Goal: Information Seeking & Learning: Learn about a topic

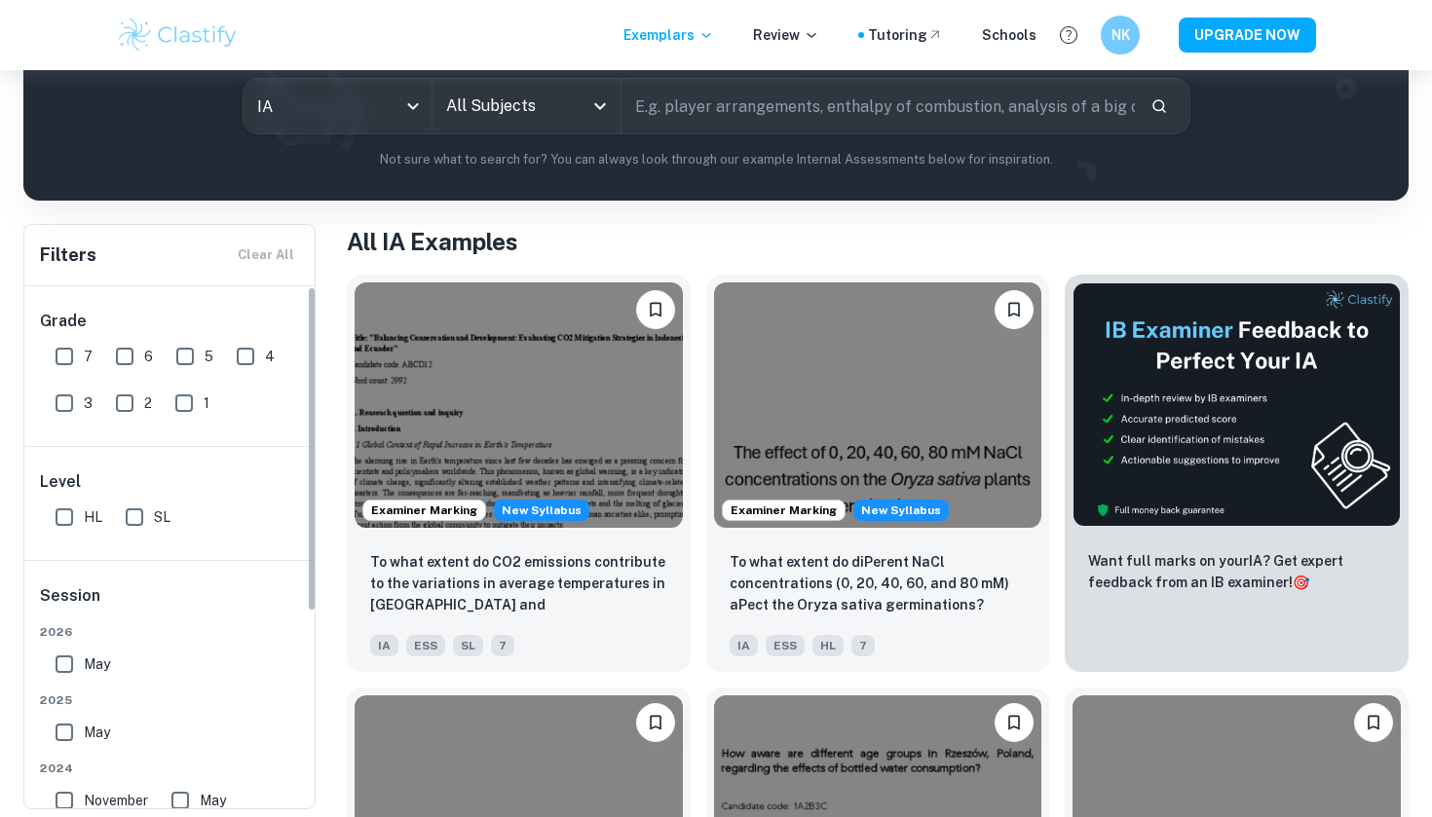
scroll to position [91, 0]
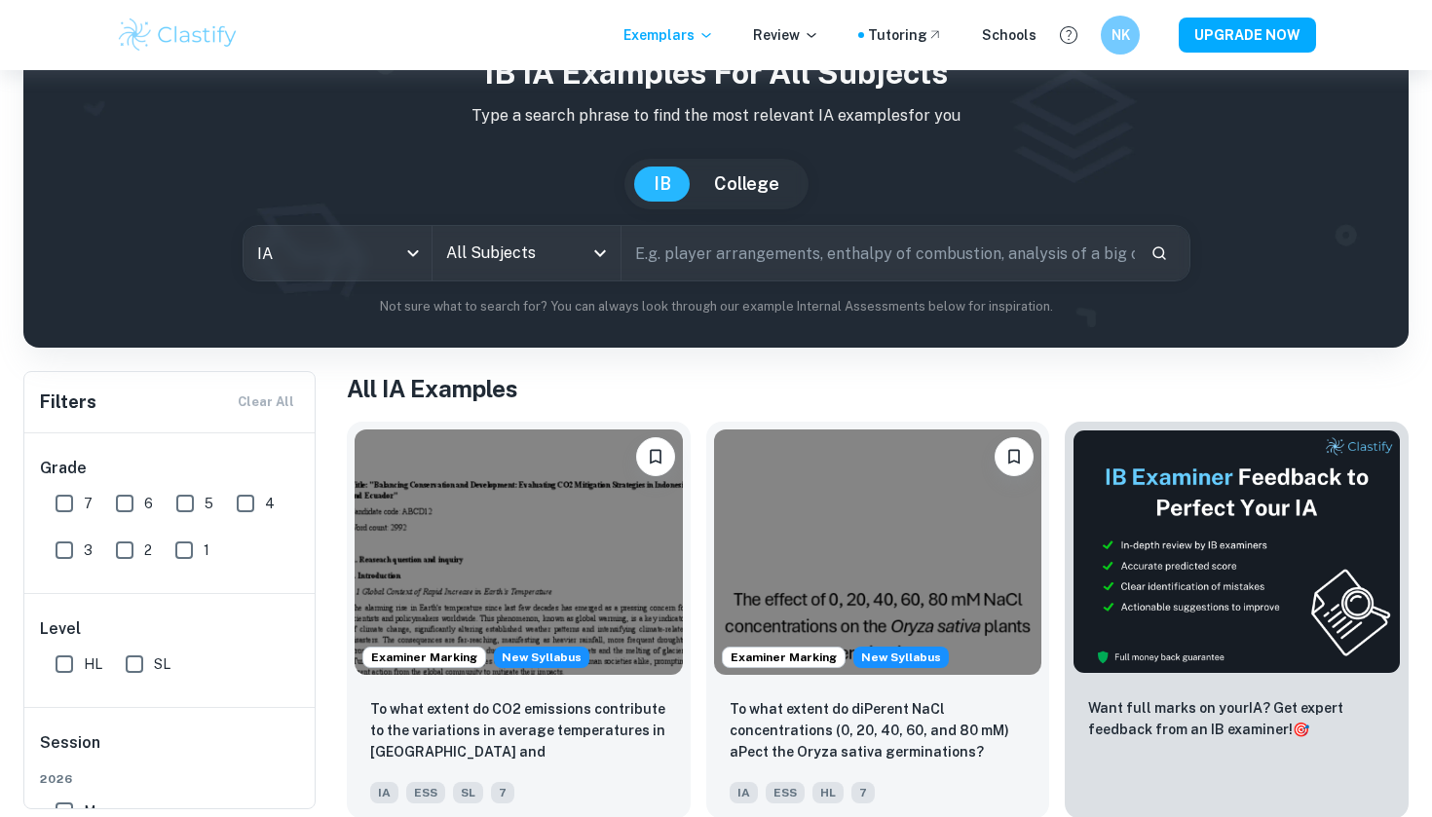
click at [523, 249] on input "All Subjects" at bounding box center [511, 253] width 141 height 37
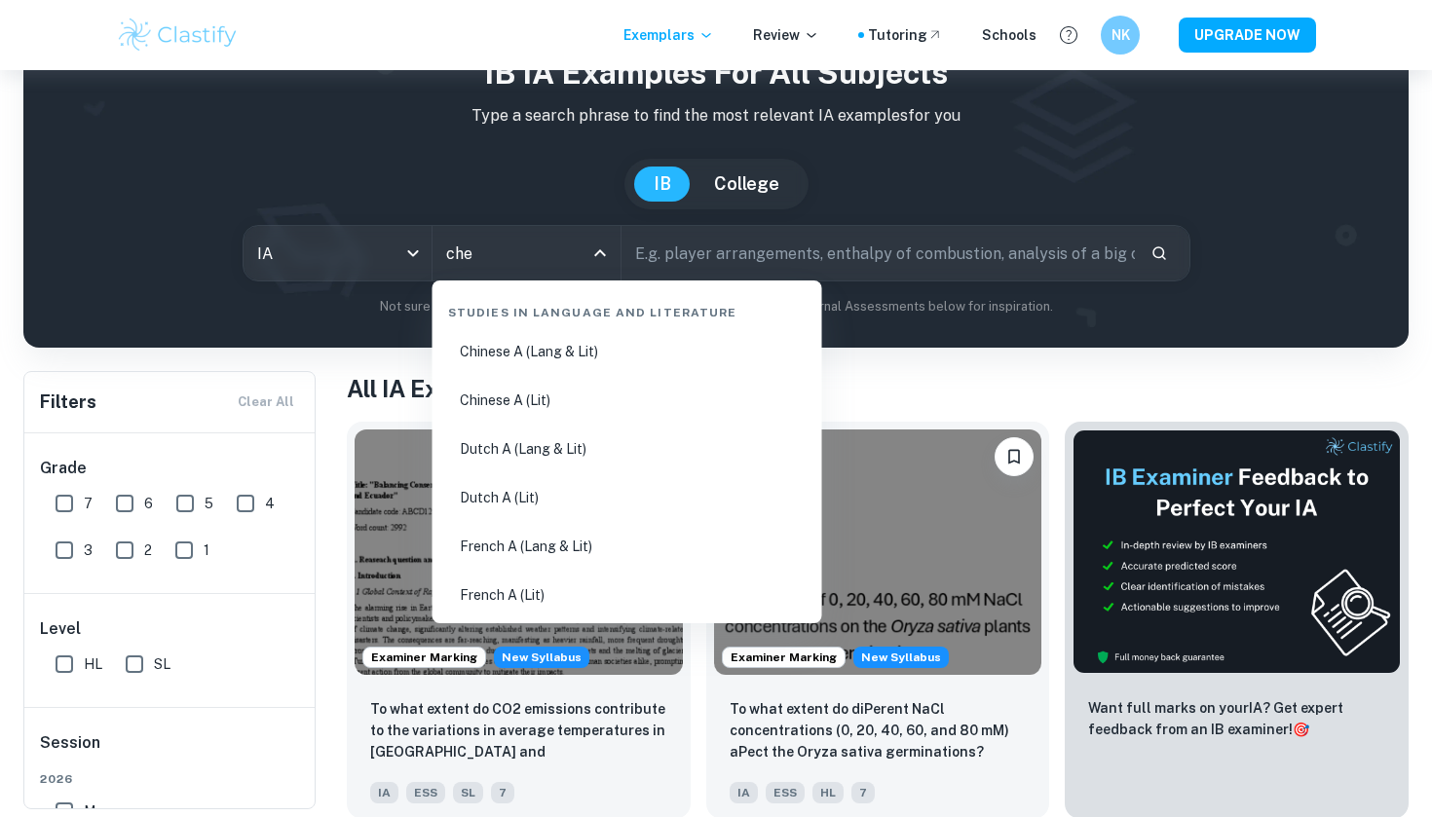
type input "chem"
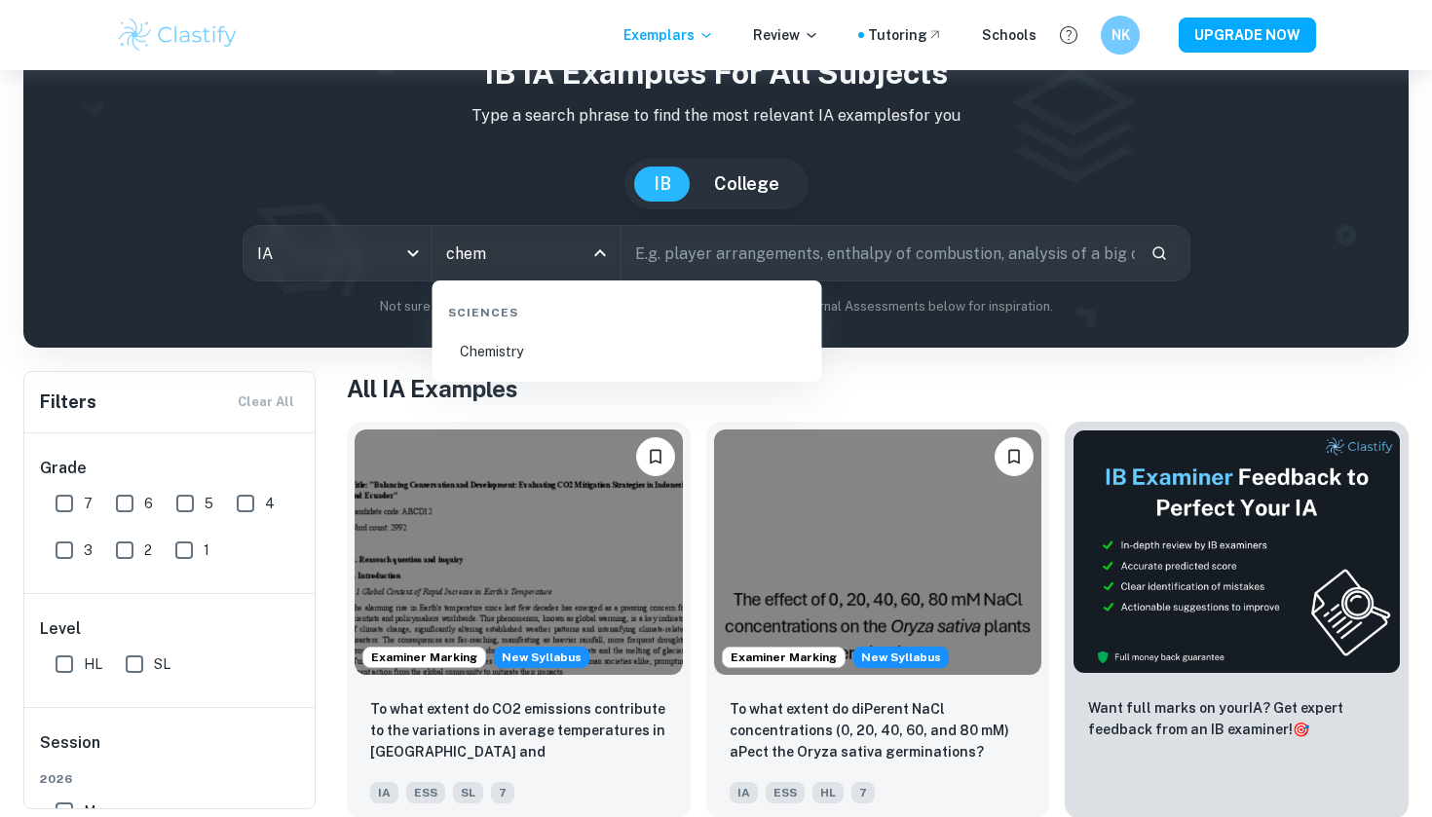
click at [473, 334] on li "Chemistry" at bounding box center [627, 351] width 374 height 45
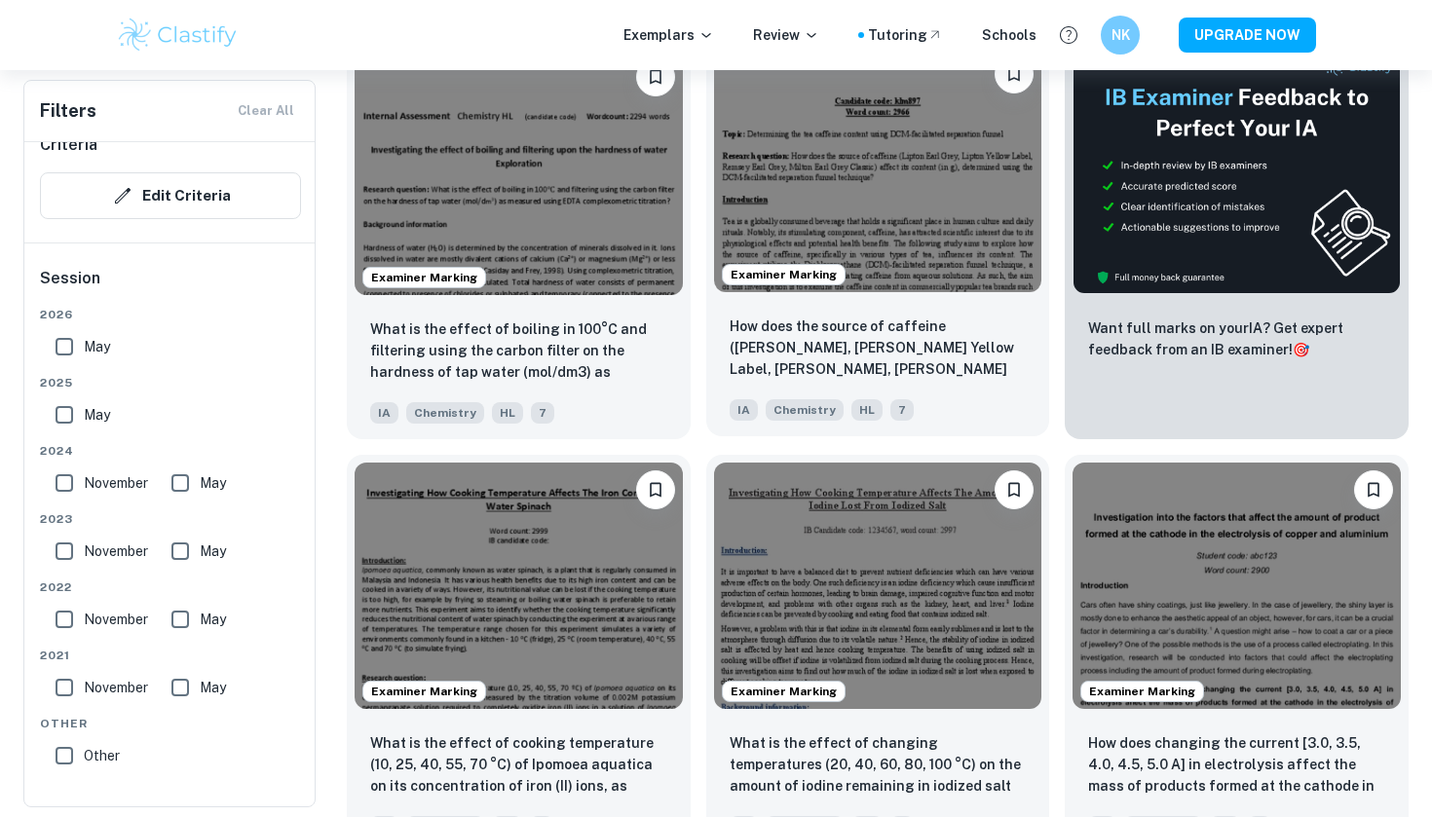
scroll to position [683, 0]
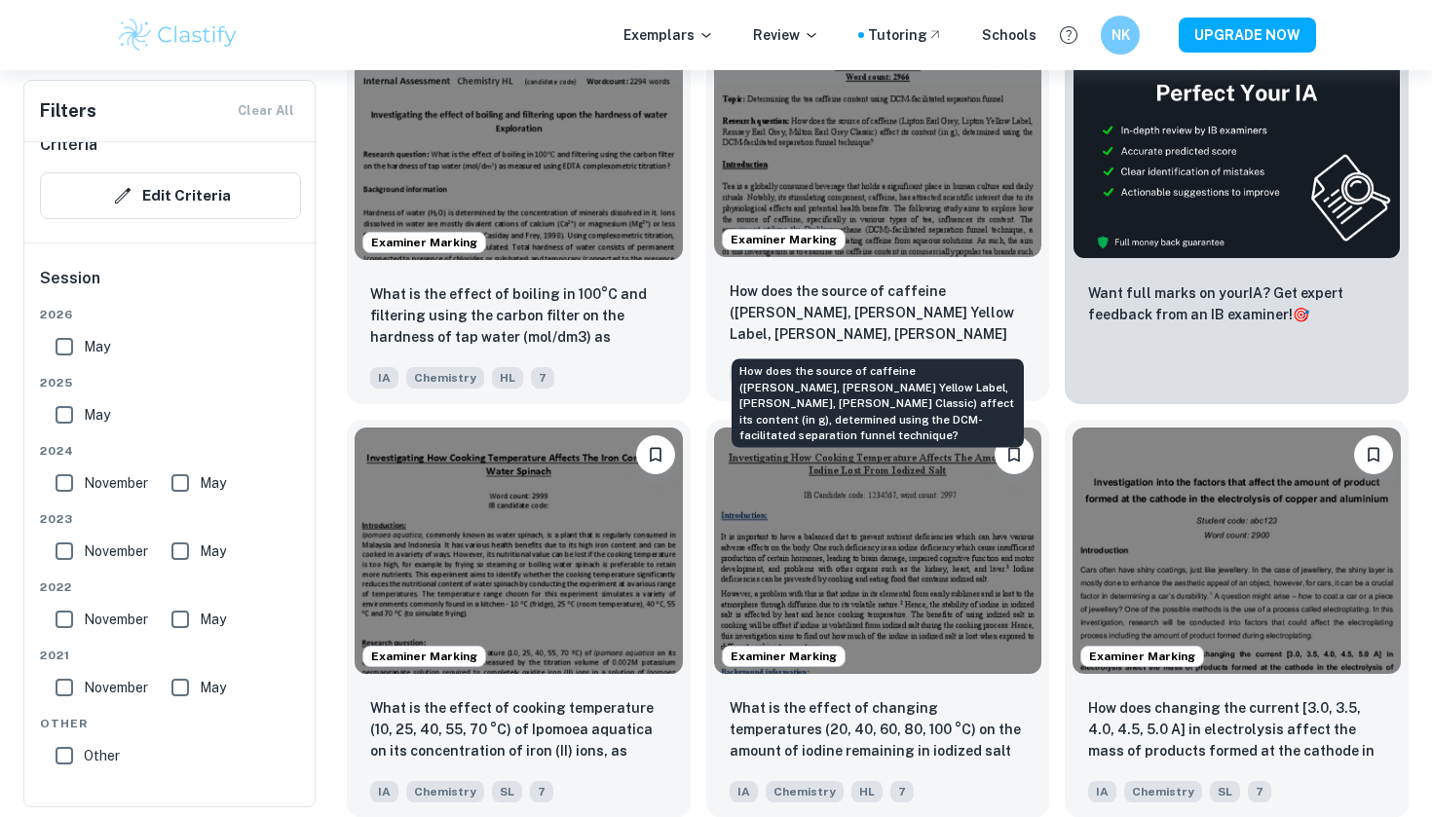
click at [952, 343] on p "How does the source of caffeine (Lipton Earl Grey, Lipton Yellow Label, Remsey …" at bounding box center [878, 314] width 297 height 66
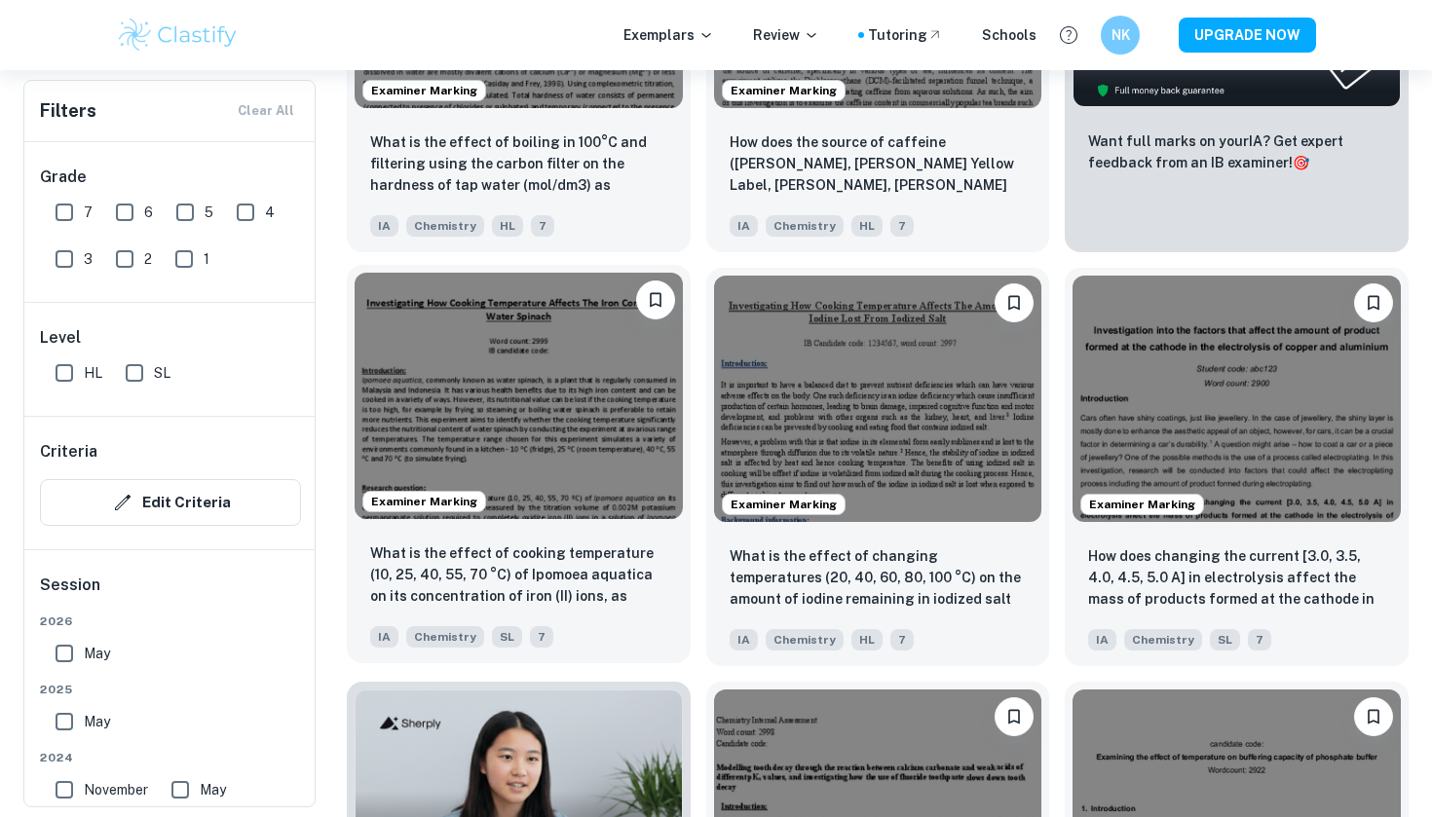
scroll to position [834, 0]
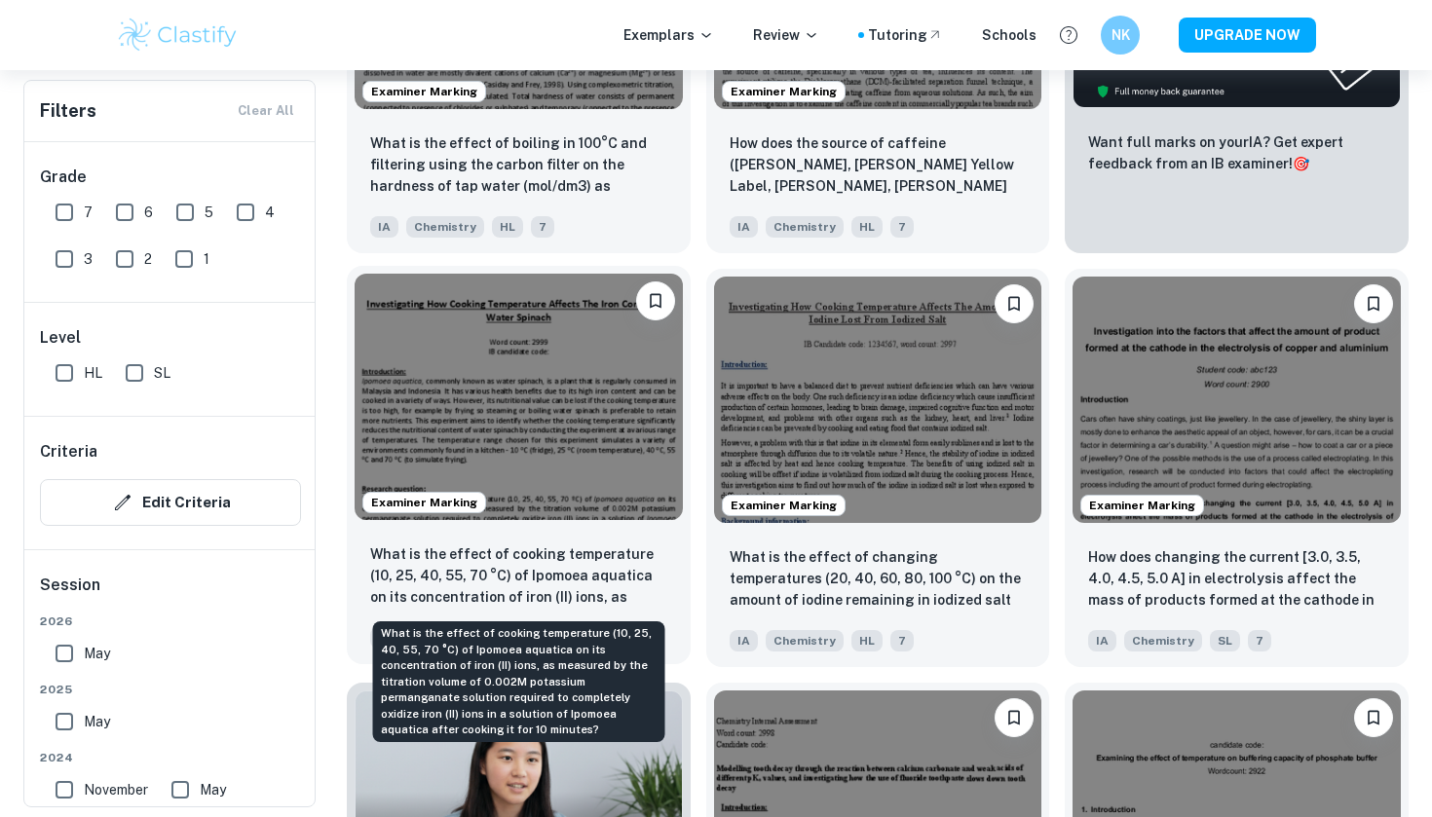
click at [595, 564] on p "What is the effect of cooking temperature (10, 25, 40, 55, 70 °C) of Ipomoea aq…" at bounding box center [518, 577] width 297 height 66
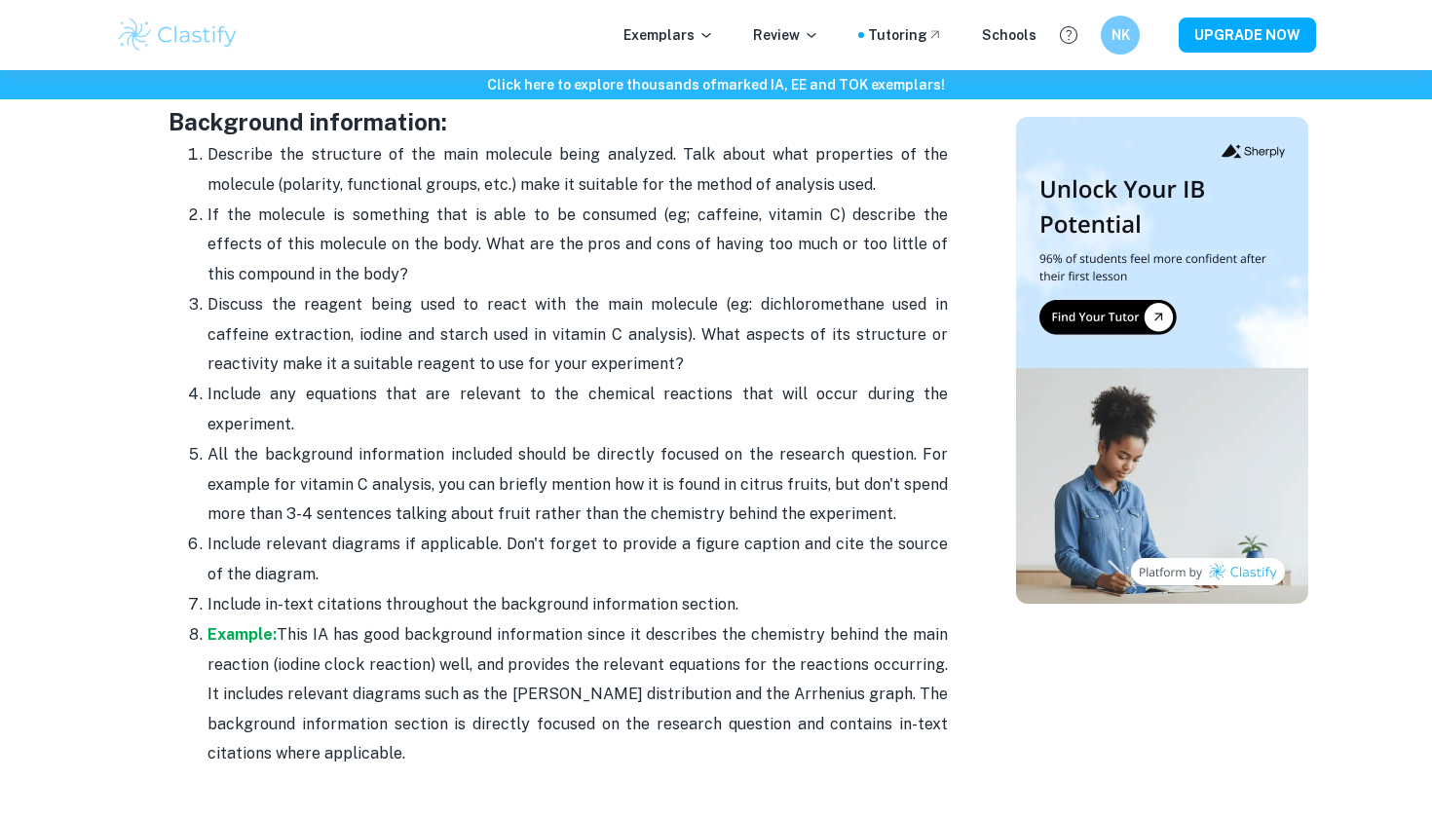
scroll to position [2622, 0]
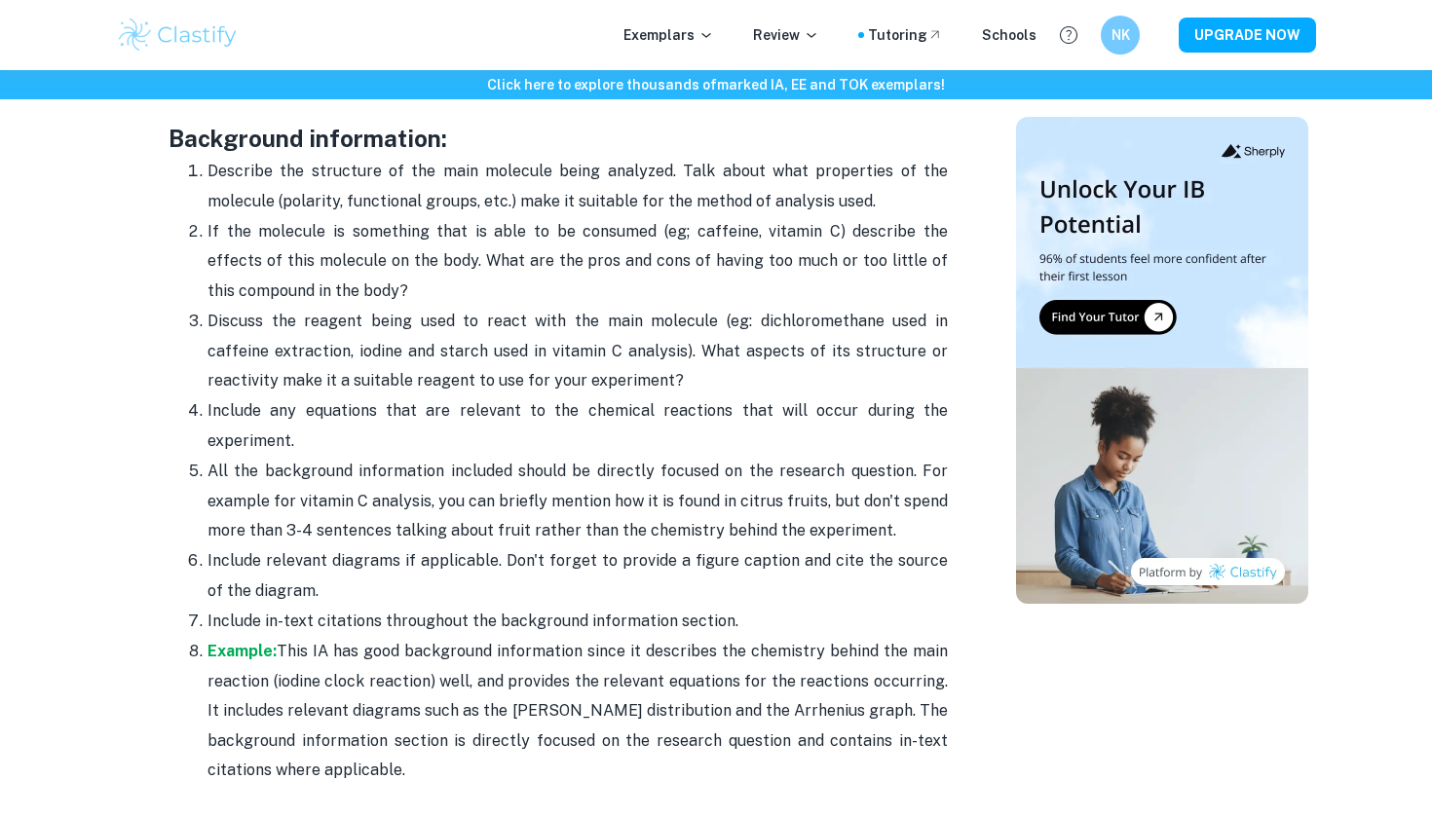
drag, startPoint x: 158, startPoint y: 119, endPoint x: 424, endPoint y: 751, distance: 686.0
copy div "Background information: Describe the structure of the main molecule being analy…"
click at [424, 753] on p "Example: This IA has good background information since it describes the chemist…" at bounding box center [578, 711] width 741 height 148
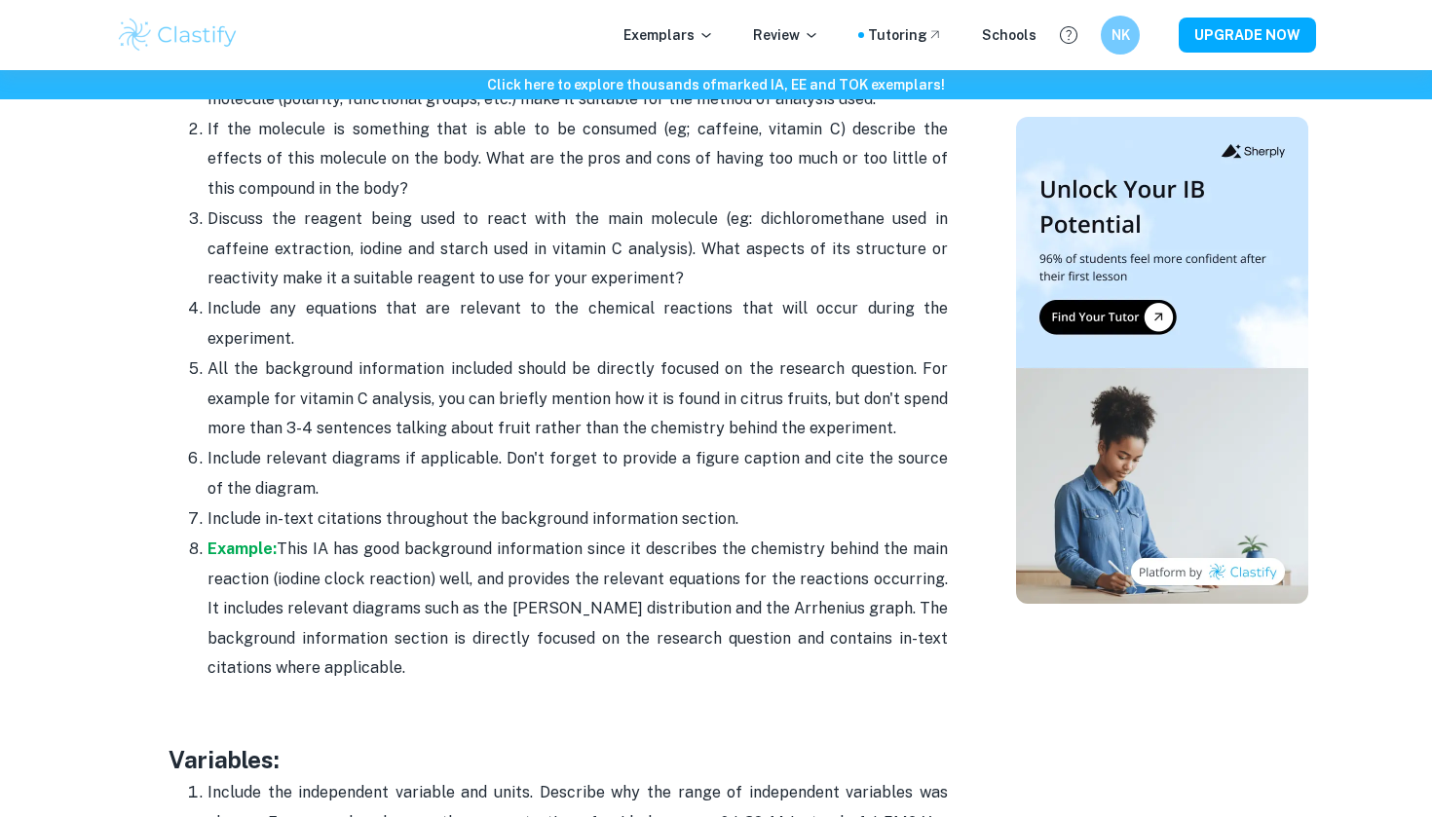
scroll to position [2730, 0]
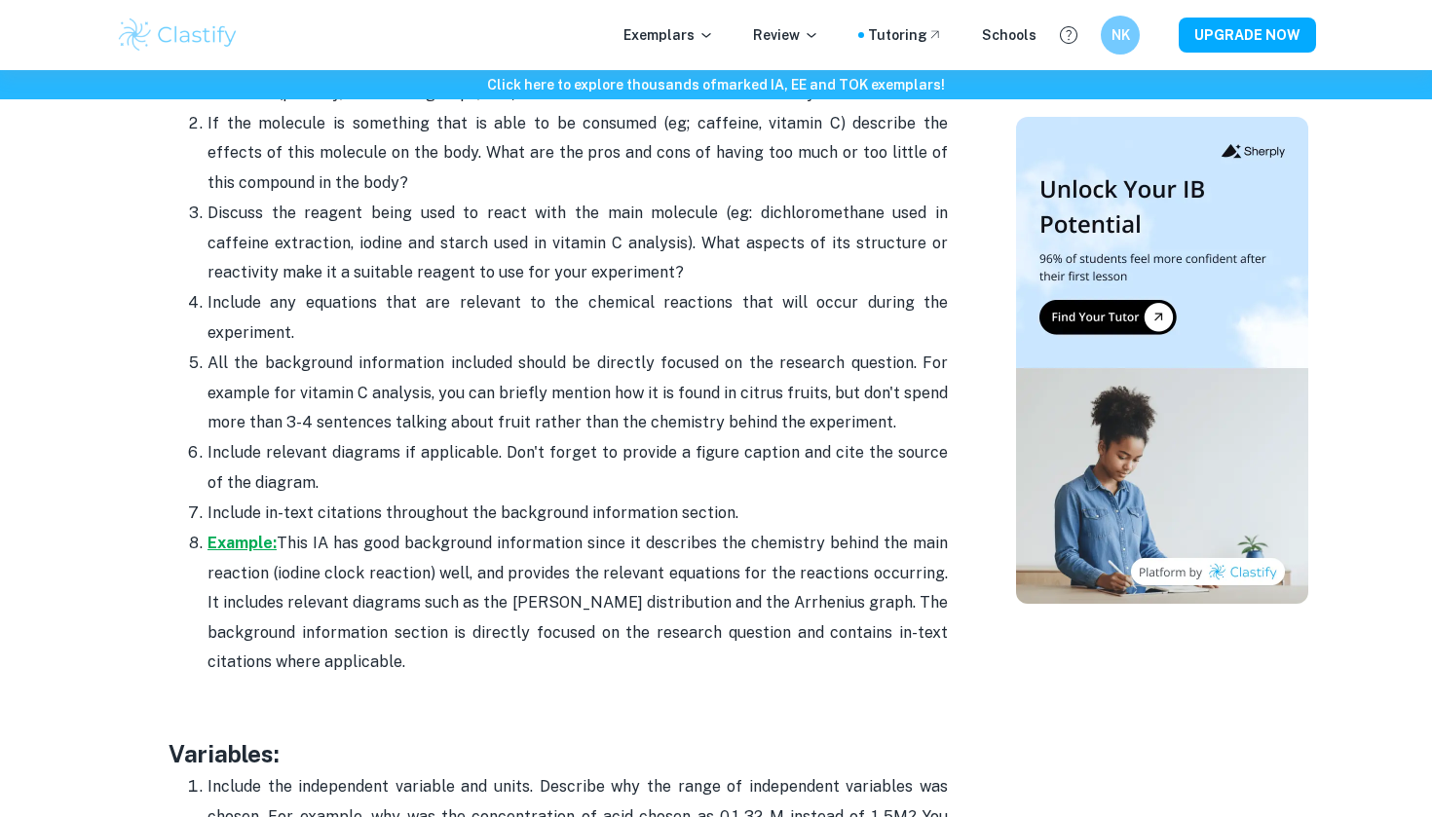
click at [244, 534] on strong "Example:" at bounding box center [242, 543] width 69 height 19
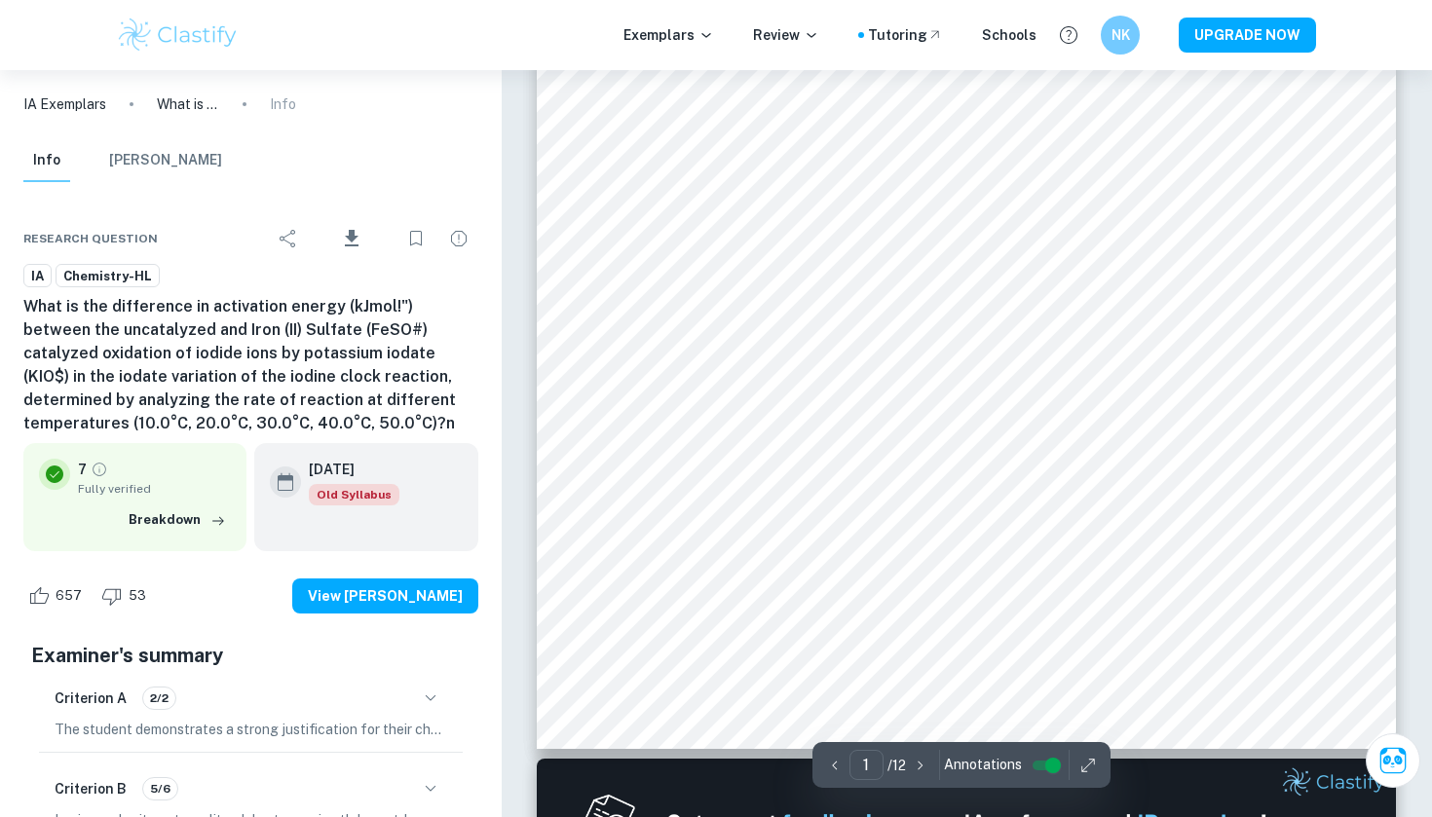
scroll to position [552, 0]
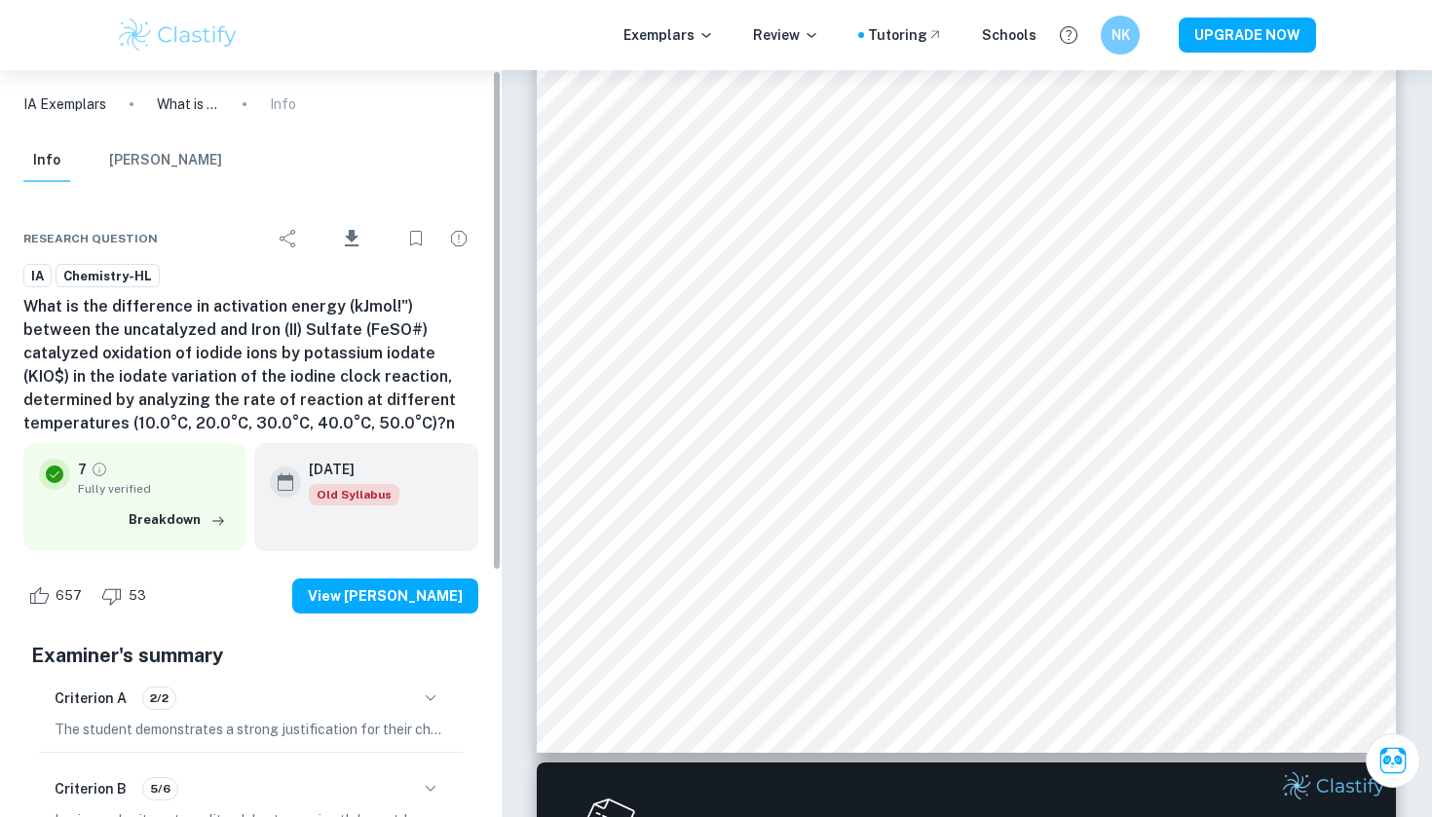
click at [59, 115] on div "IA Exemplars What is the difference in activation energy (kJmol!") between the …" at bounding box center [251, 104] width 502 height 68
click at [186, 102] on p "What is the difference in activation energy (kJmol!") between the uncatalyzed a…" at bounding box center [188, 104] width 62 height 21
click at [186, 55] on div "Exemplars Review Tutoring Schools NK UPGRADE NOW" at bounding box center [716, 35] width 1432 height 70
click at [186, 38] on img at bounding box center [178, 35] width 124 height 39
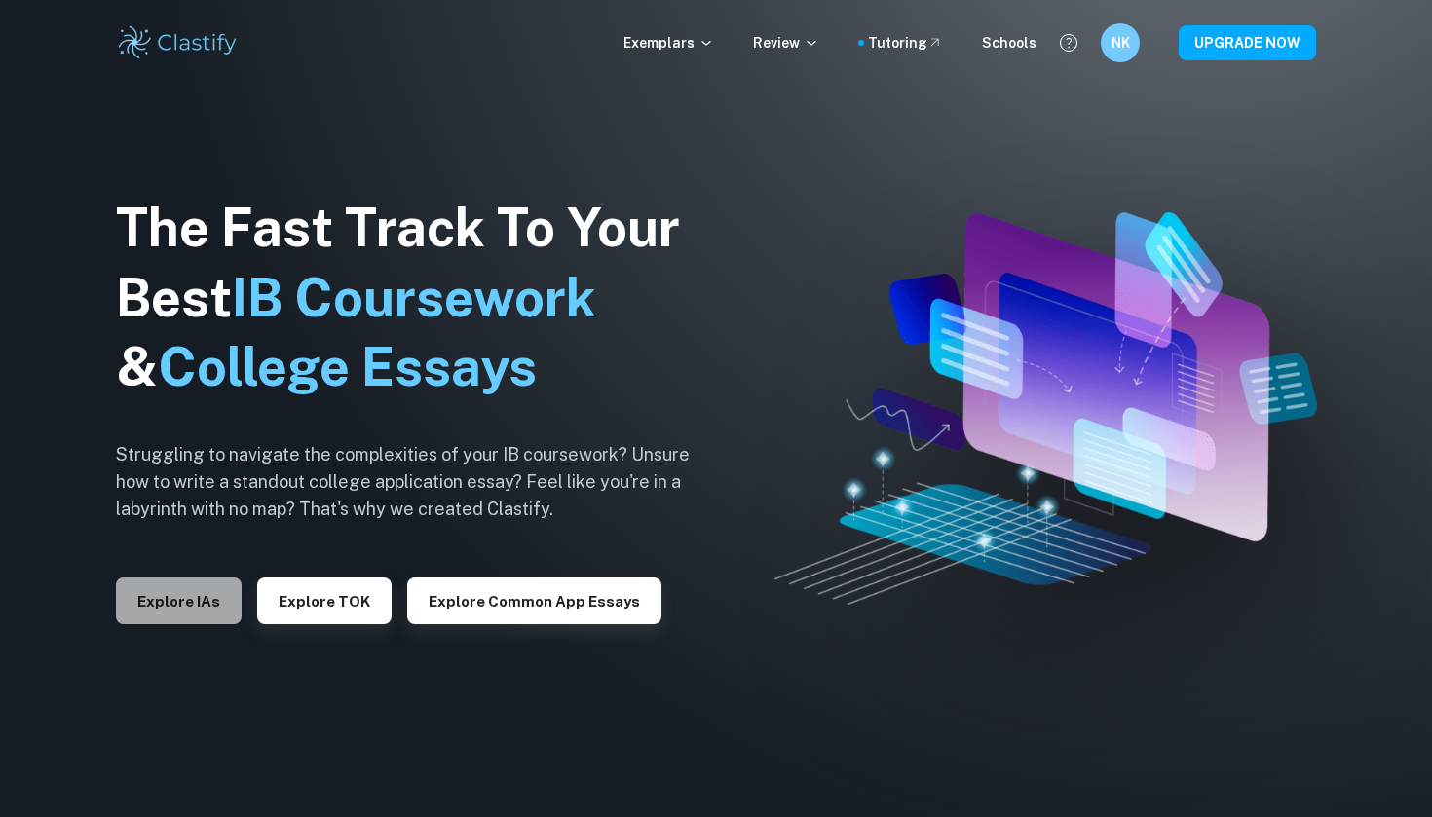
click at [184, 593] on button "Explore IAs" at bounding box center [179, 601] width 126 height 47
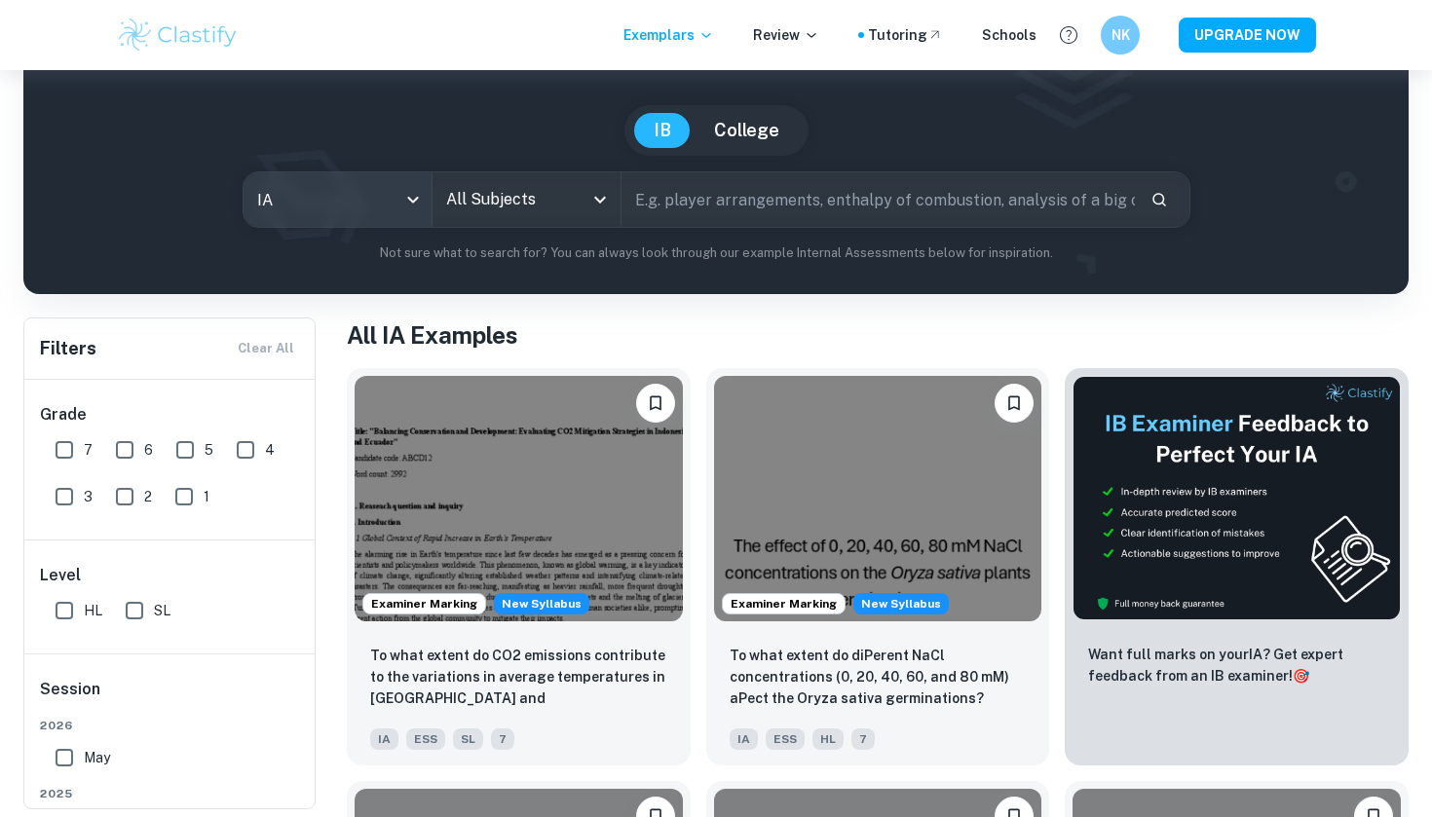
click at [360, 182] on body "We value your privacy We use cookies to enhance your browsing experience, serve…" at bounding box center [716, 334] width 1432 height 817
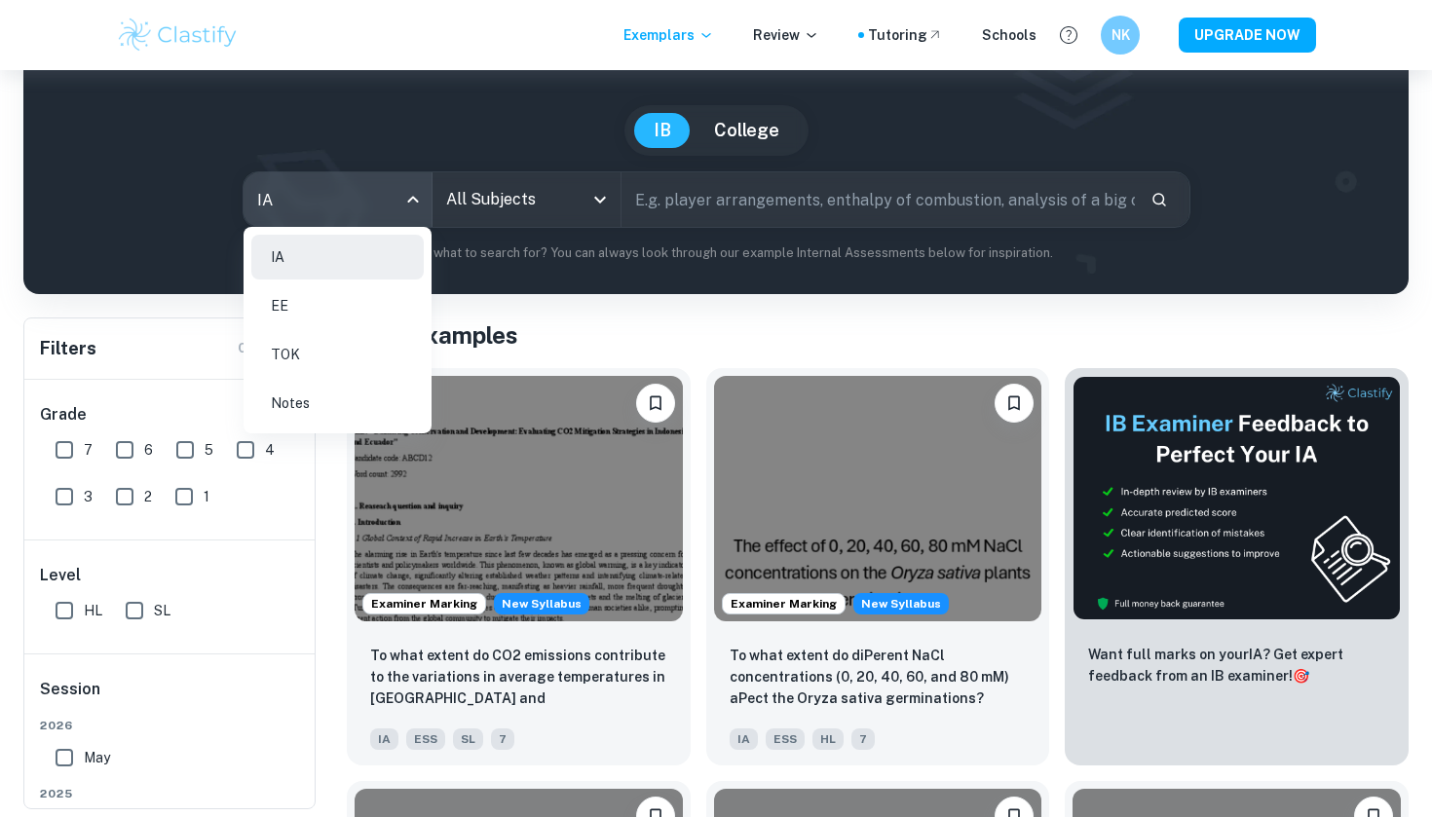
click at [472, 217] on div at bounding box center [716, 408] width 1432 height 817
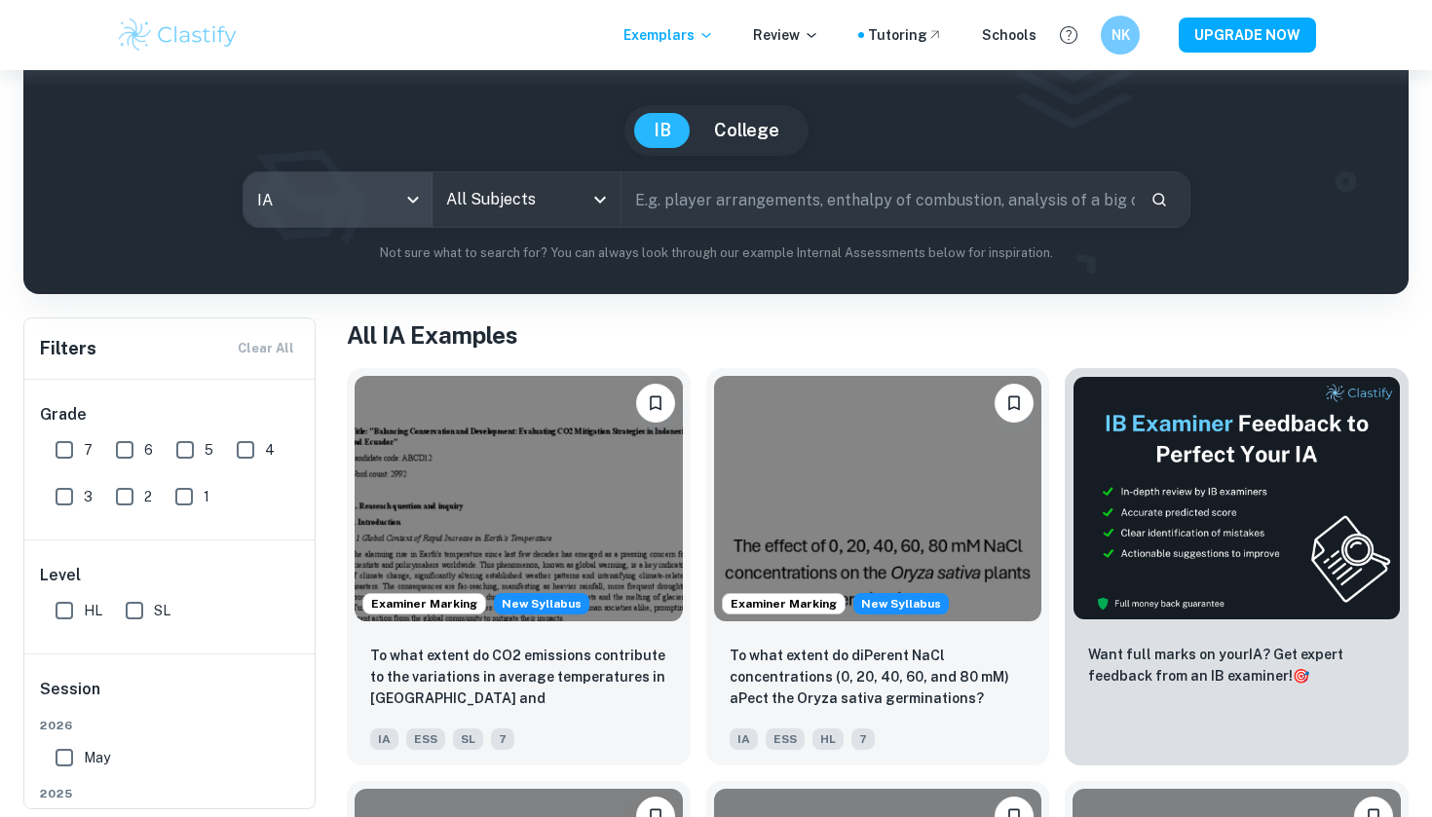
click at [471, 208] on input "All Subjects" at bounding box center [511, 199] width 141 height 37
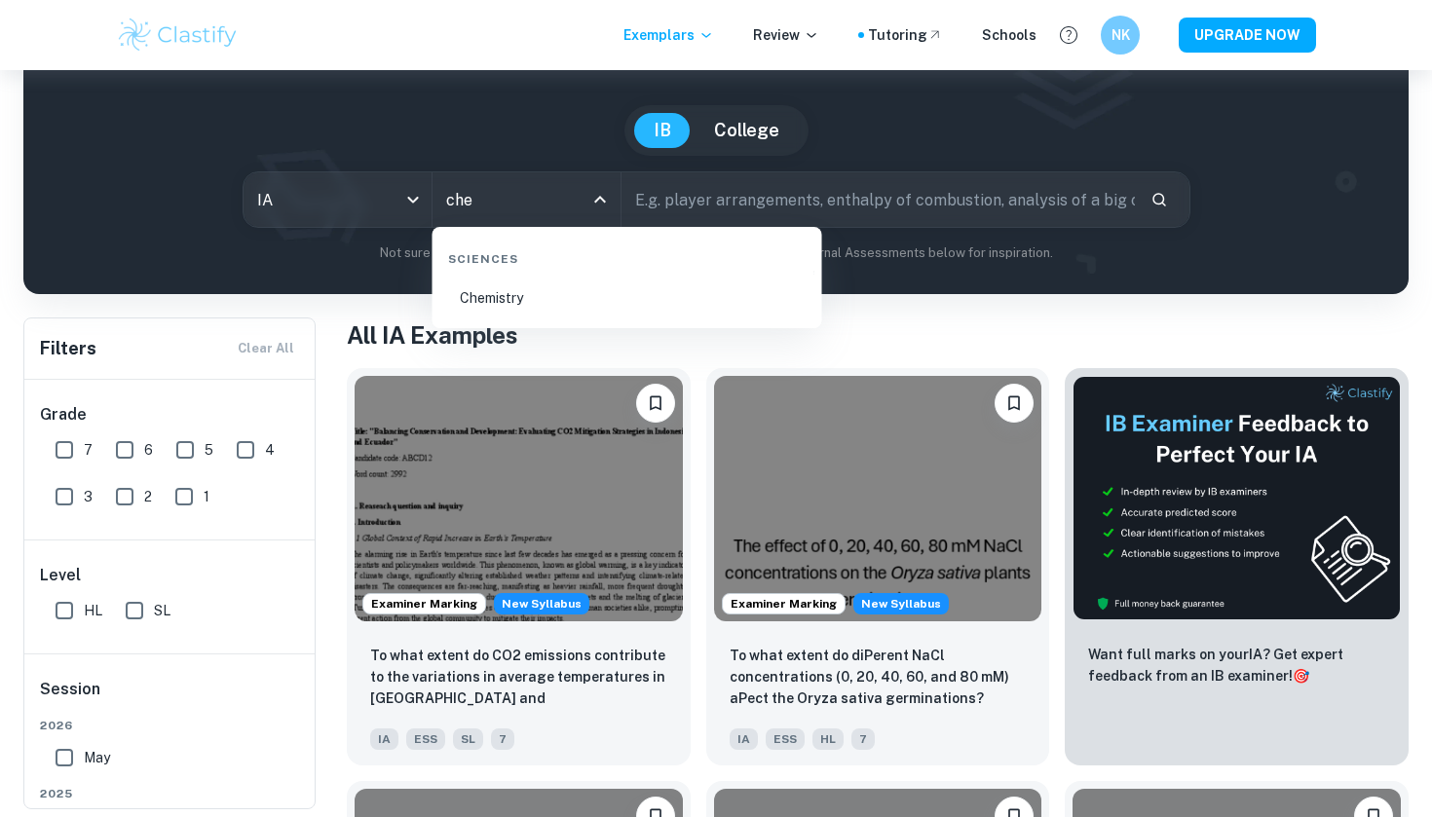
type input "chem"
click at [514, 287] on li "Chemistry" at bounding box center [627, 298] width 374 height 45
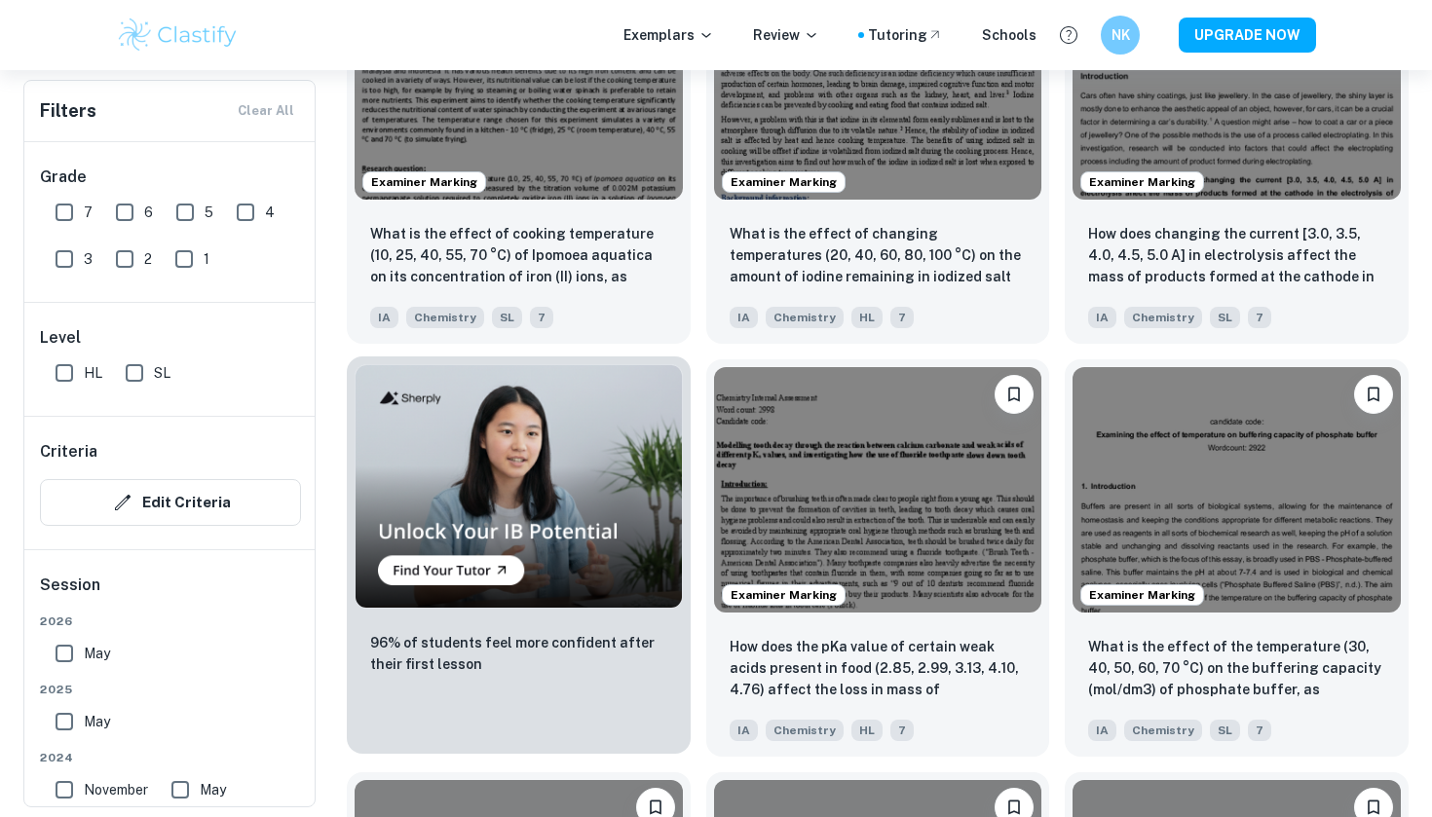
scroll to position [1171, 0]
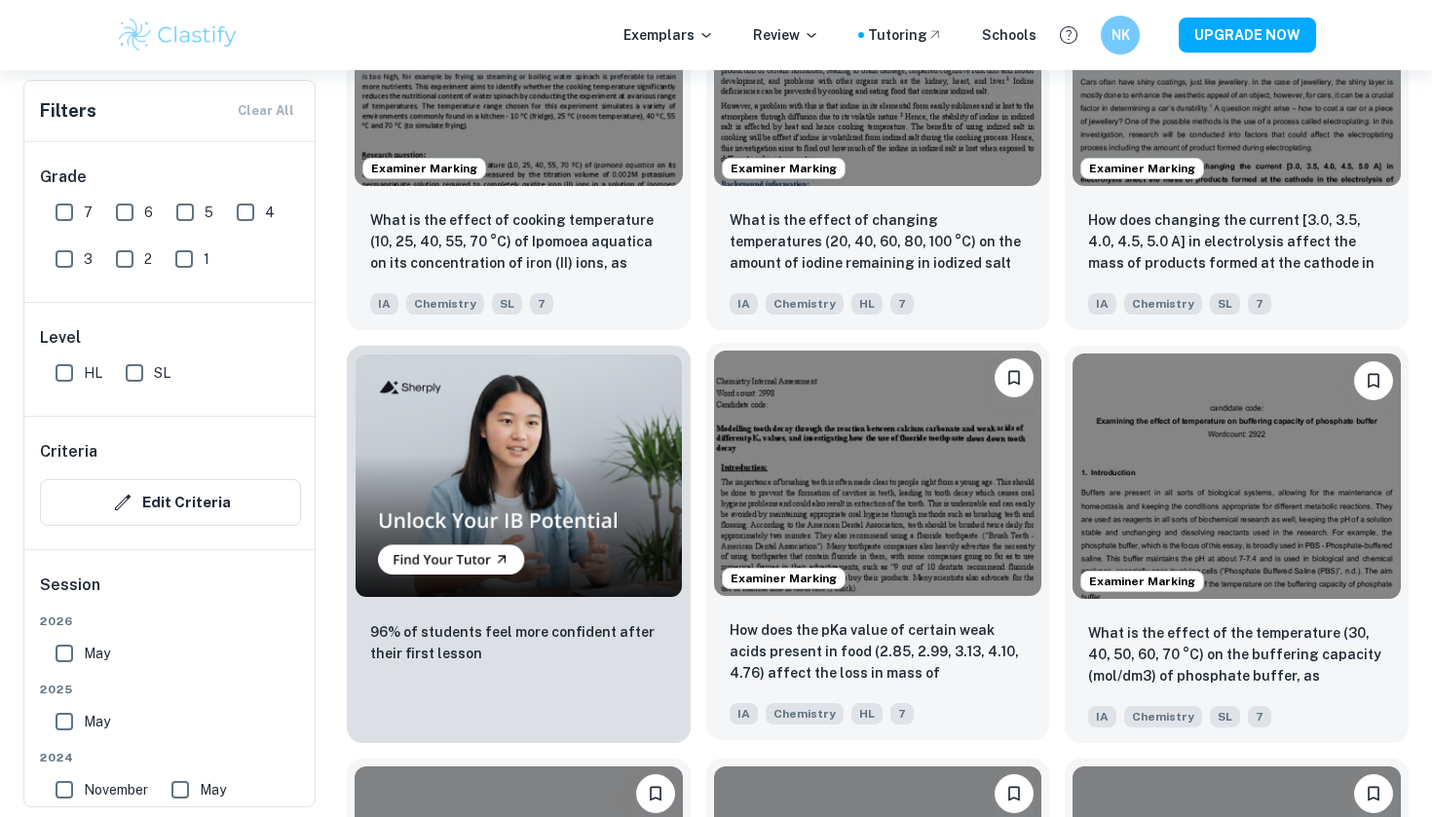
click at [976, 707] on div "IA Chemistry HL 7" at bounding box center [870, 709] width 297 height 31
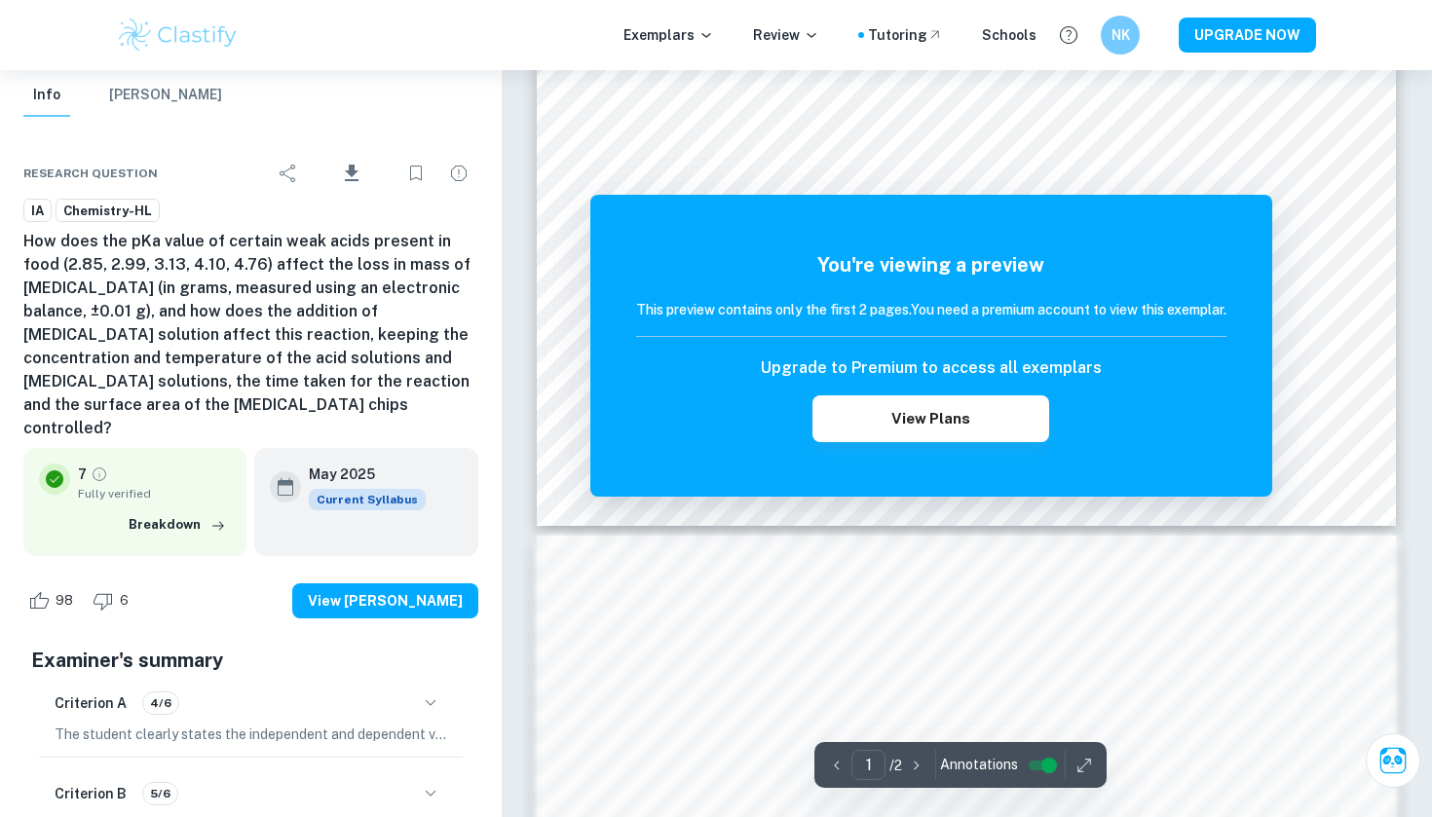
scroll to position [674, 0]
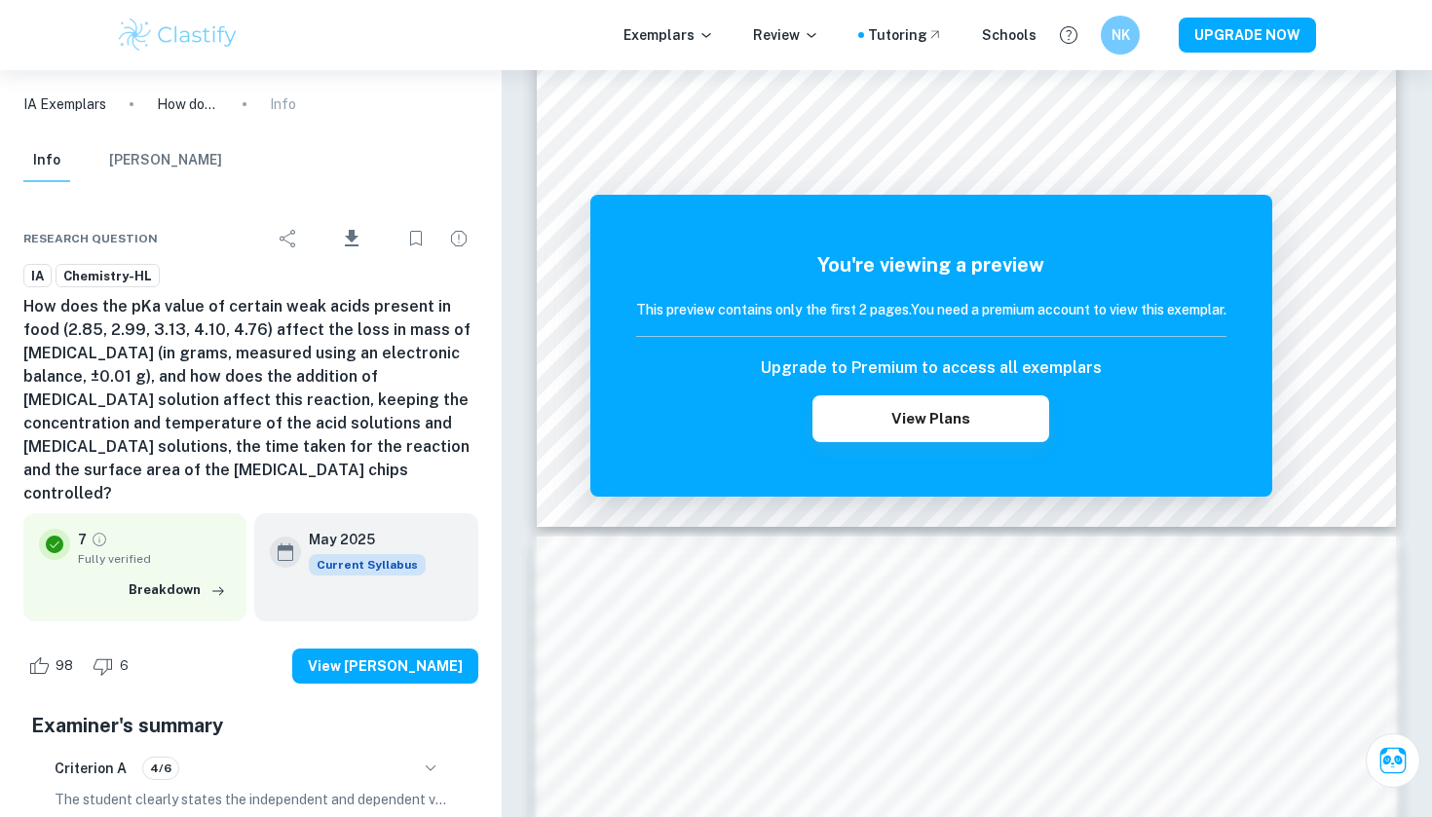
scroll to position [65, 0]
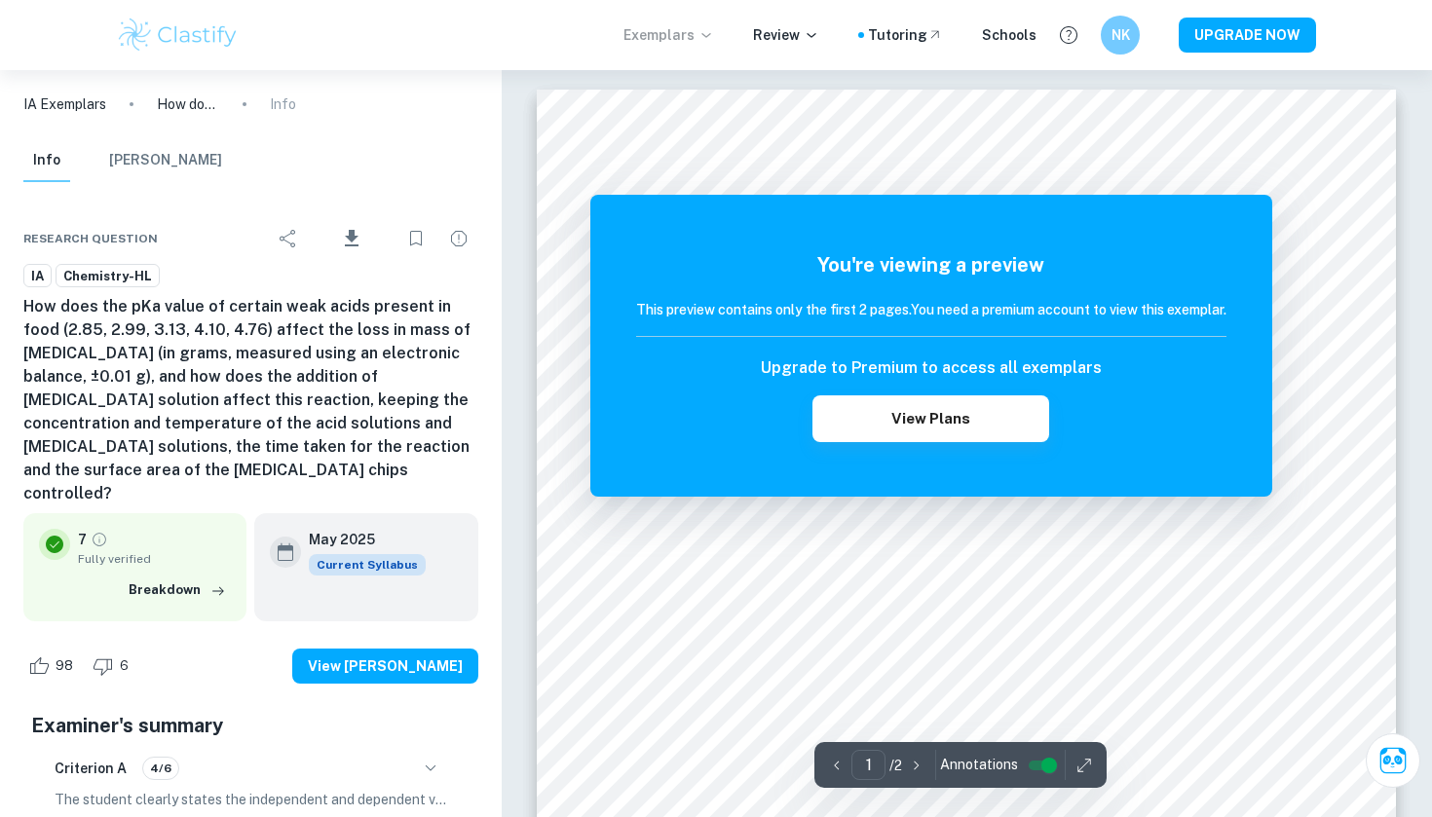
click at [709, 28] on icon at bounding box center [707, 35] width 16 height 16
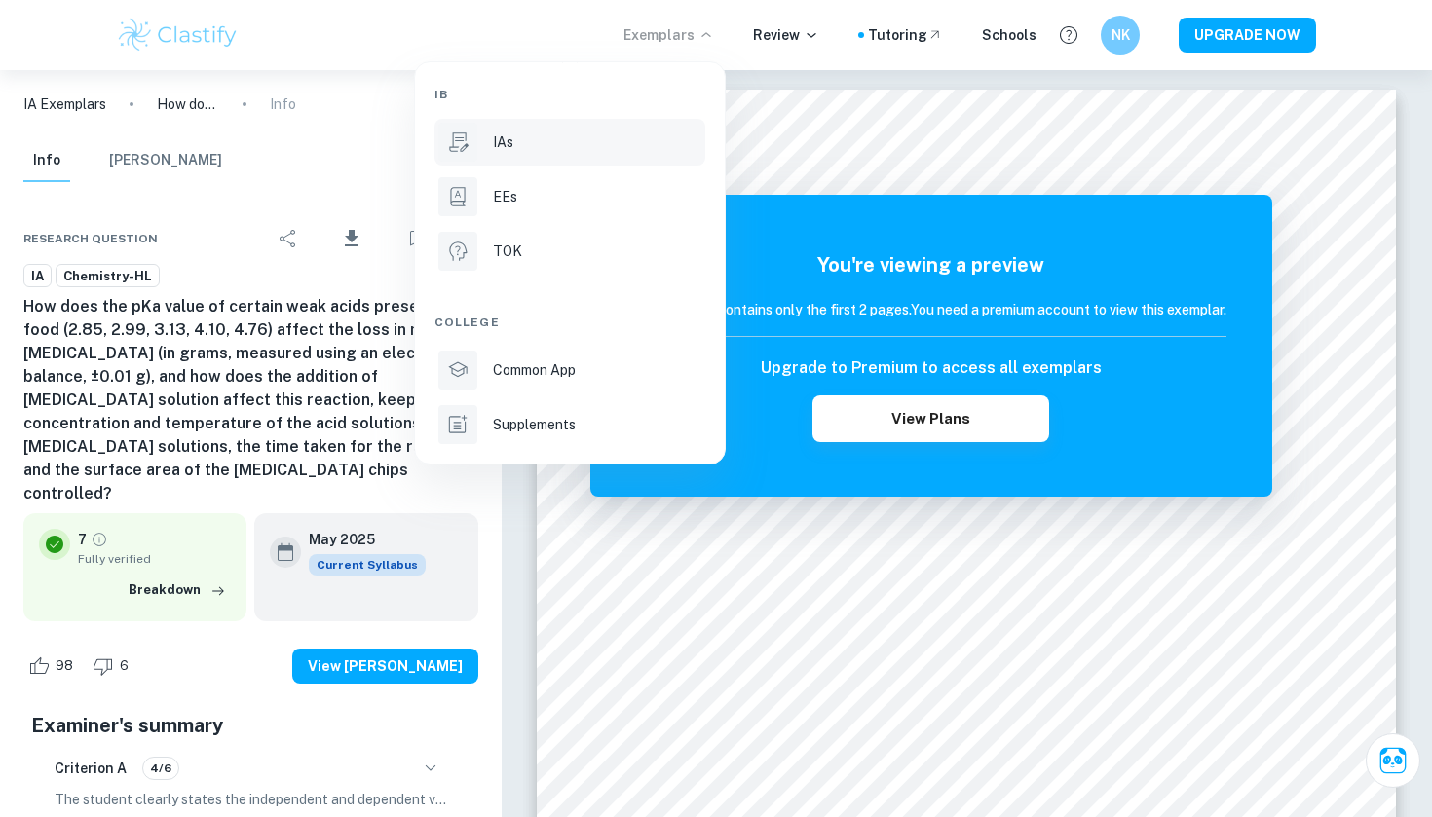
click at [544, 149] on div "IAs" at bounding box center [597, 142] width 209 height 21
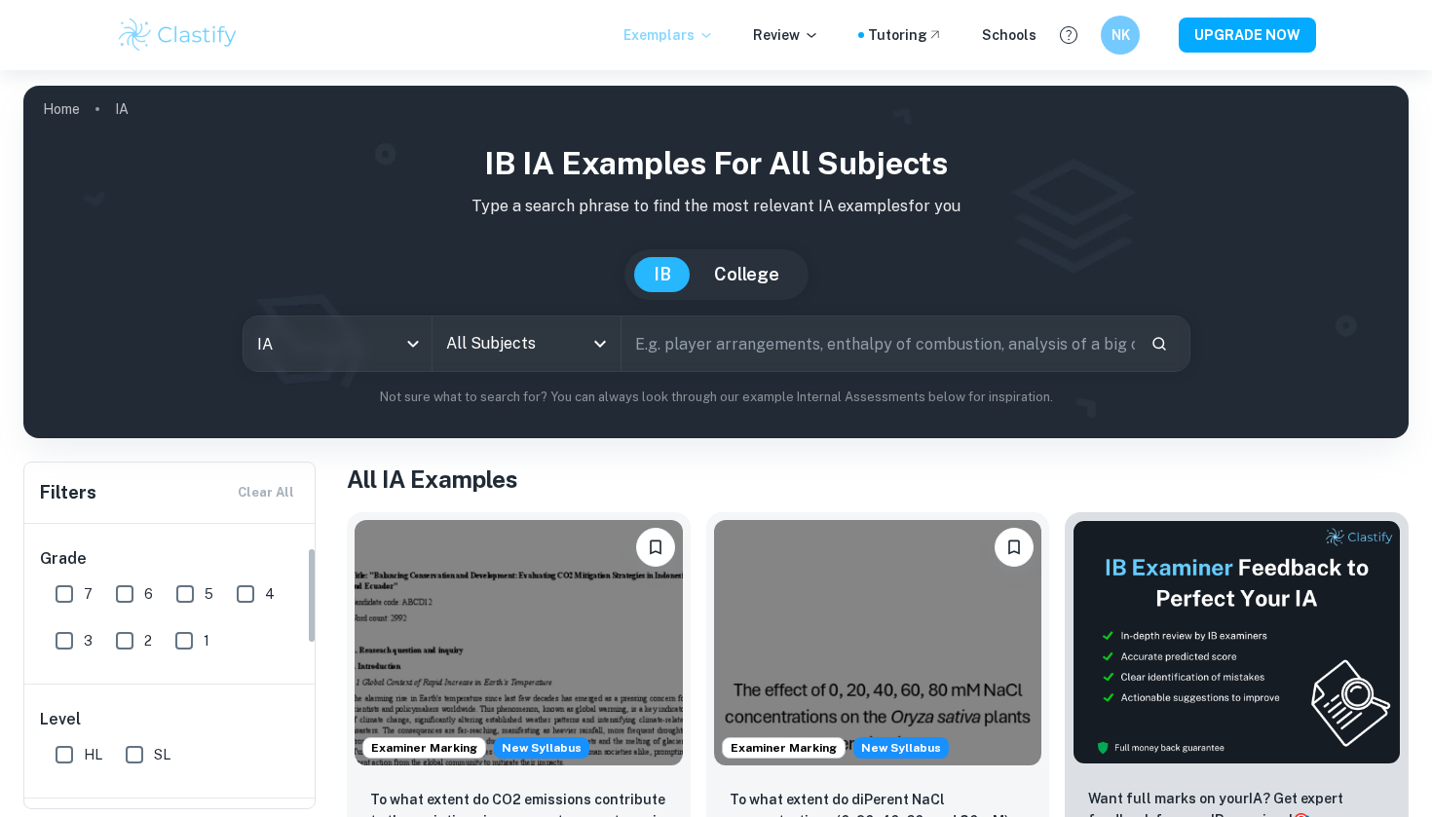
scroll to position [111, 0]
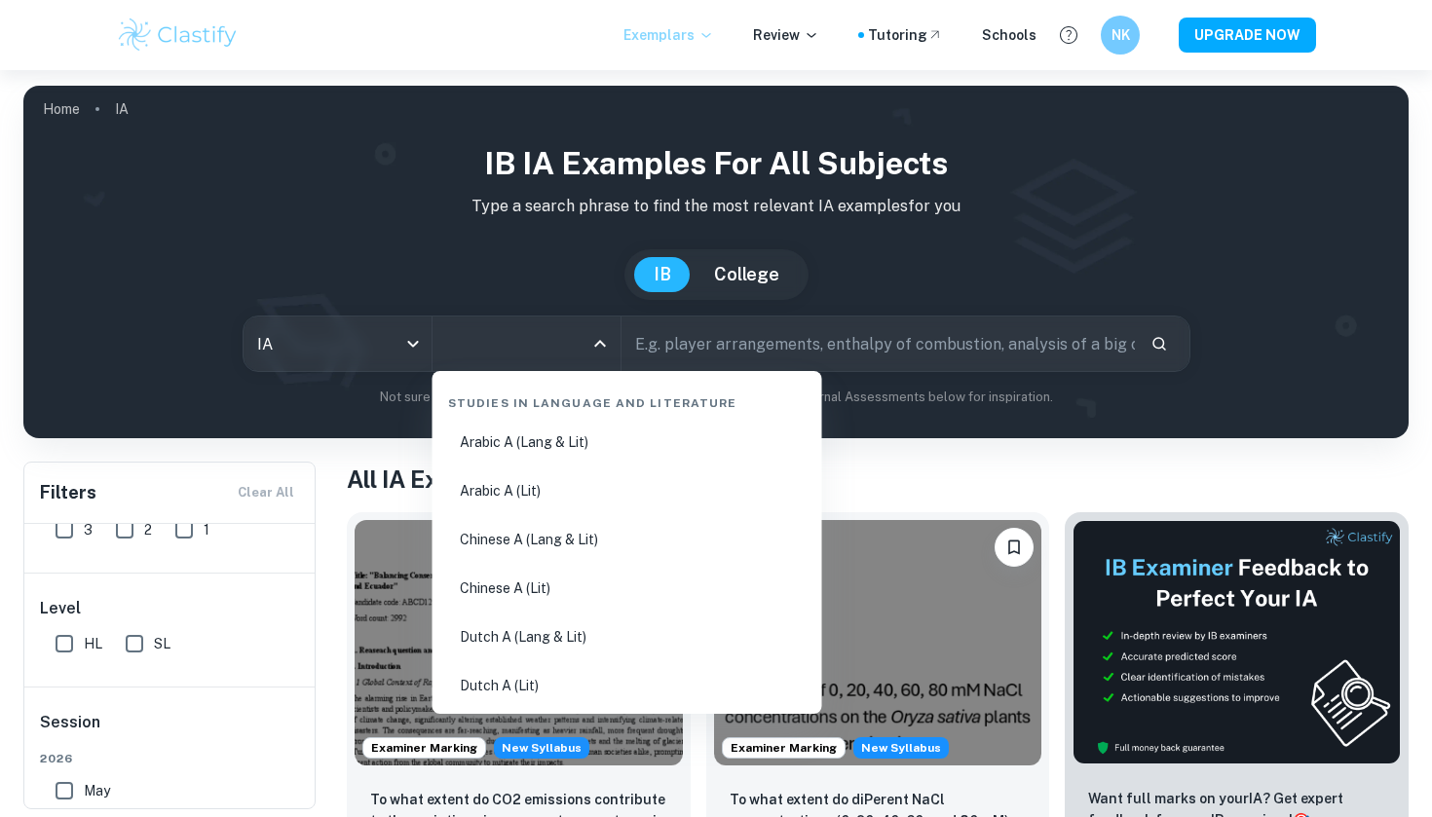
click at [537, 353] on input "All Subjects" at bounding box center [511, 343] width 141 height 37
type input "che"
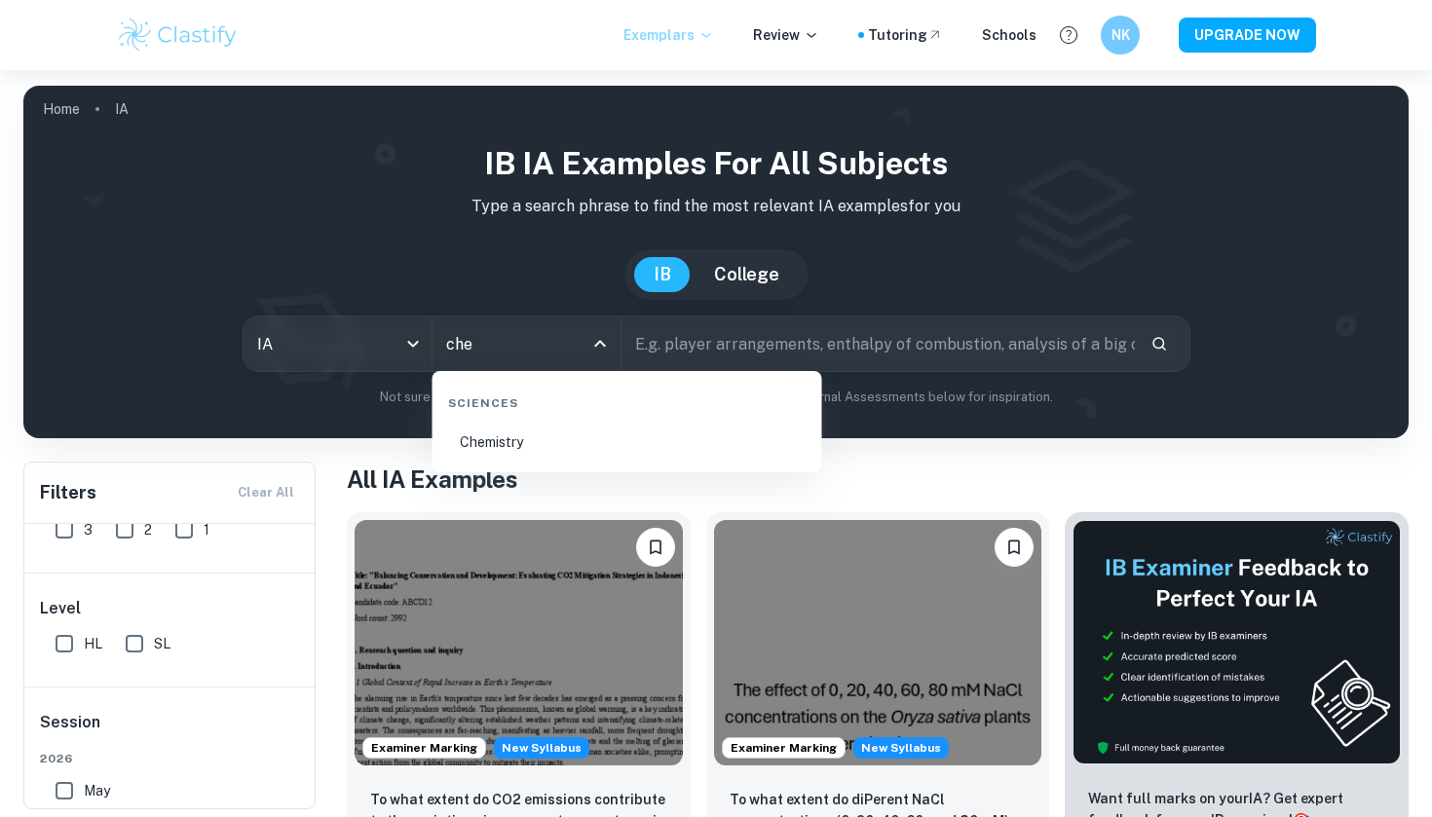
click at [513, 445] on li "Chemistry" at bounding box center [627, 442] width 374 height 45
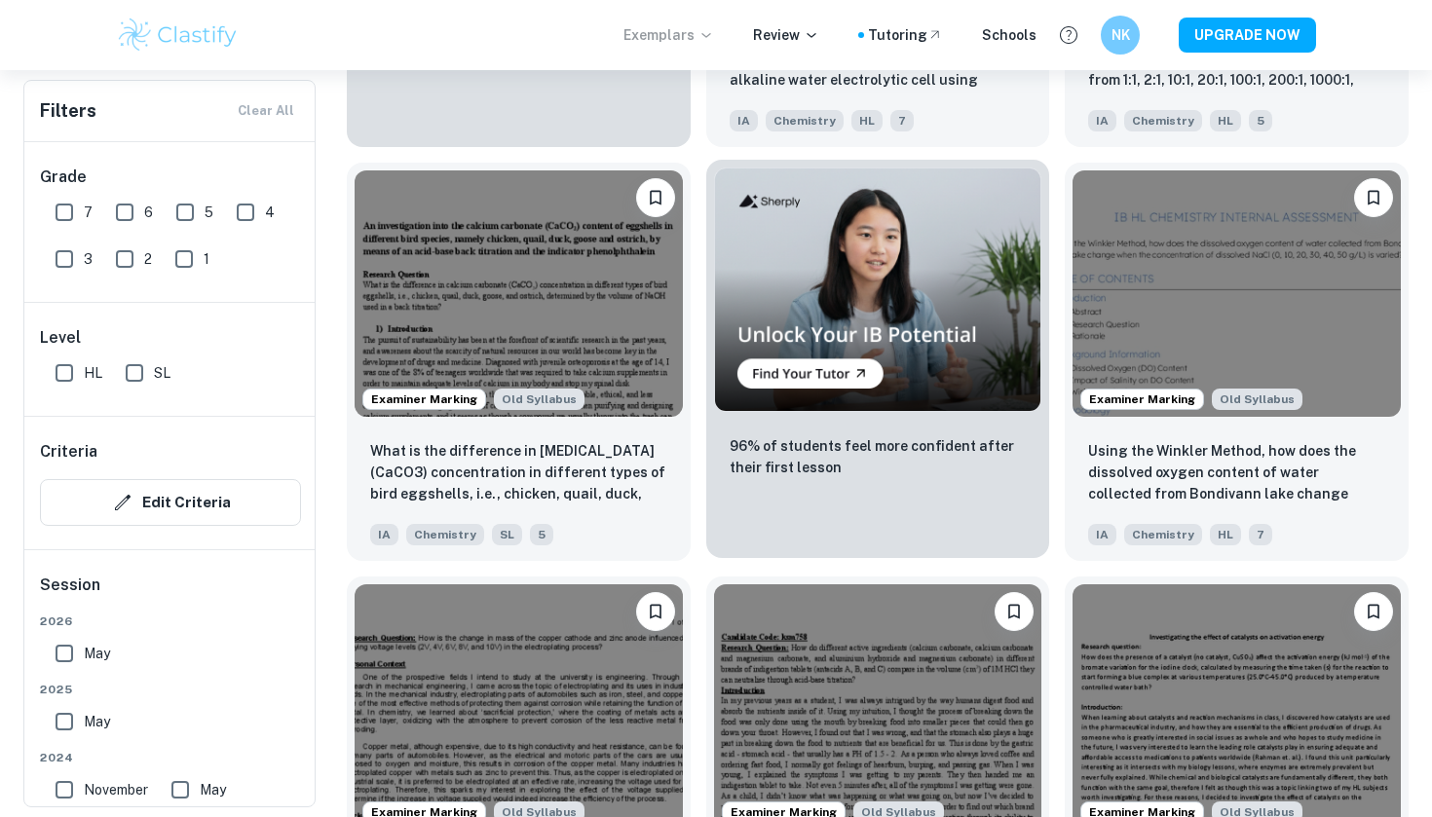
scroll to position [3425, 0]
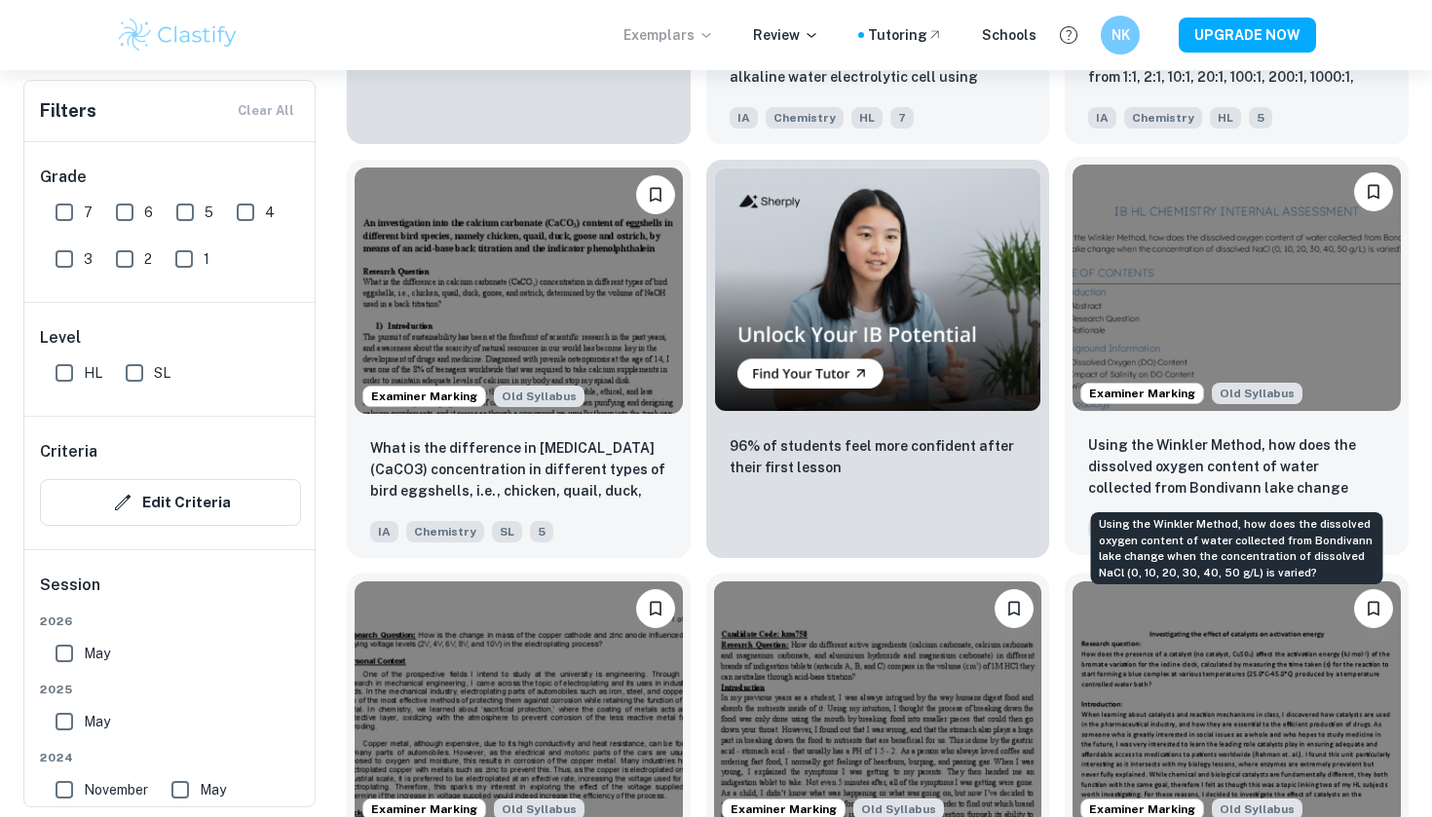
click at [1337, 476] on p "Using the Winkler Method, how does the dissolved oxygen content of water collec…" at bounding box center [1236, 468] width 297 height 66
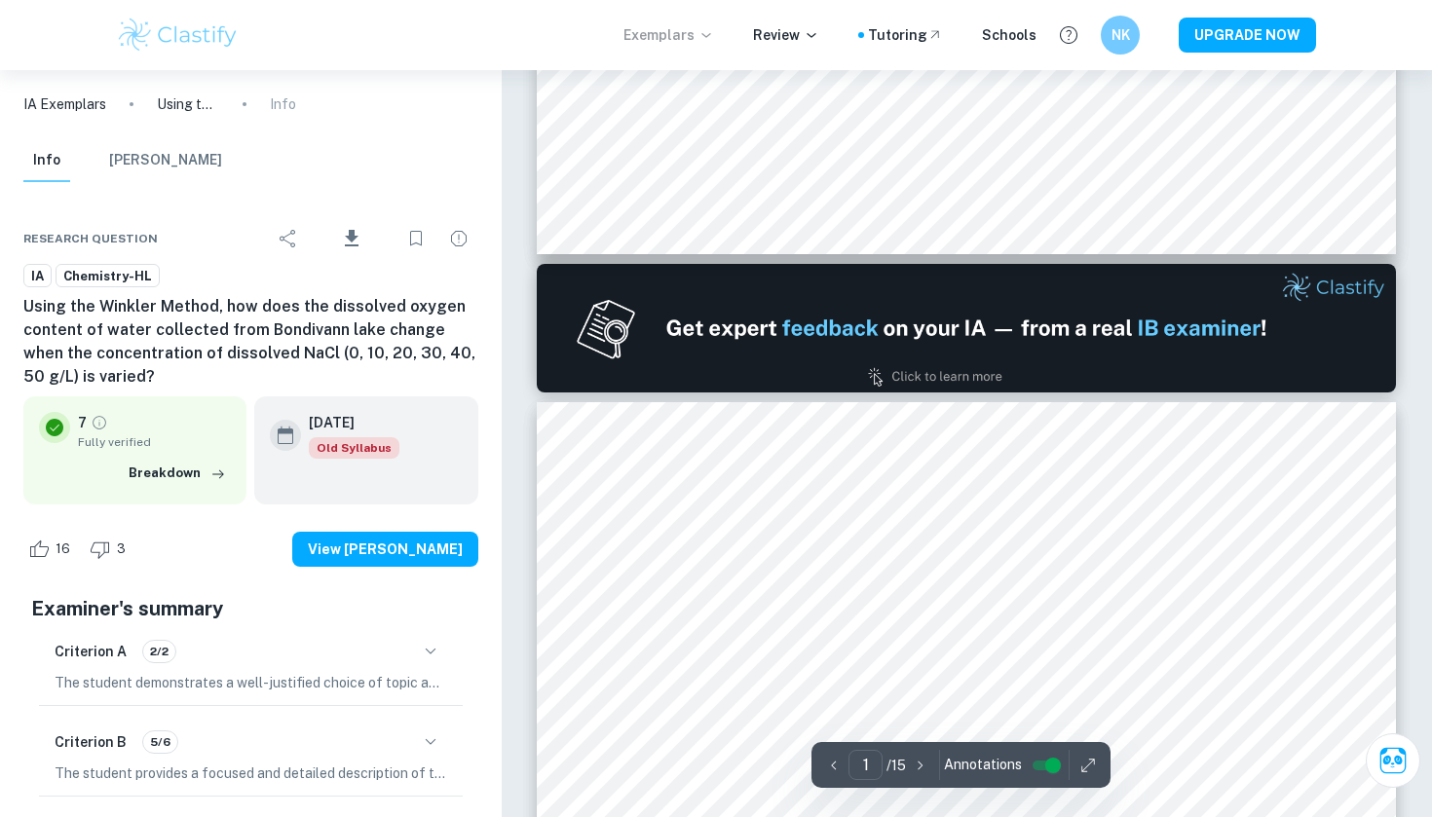
type input "2"
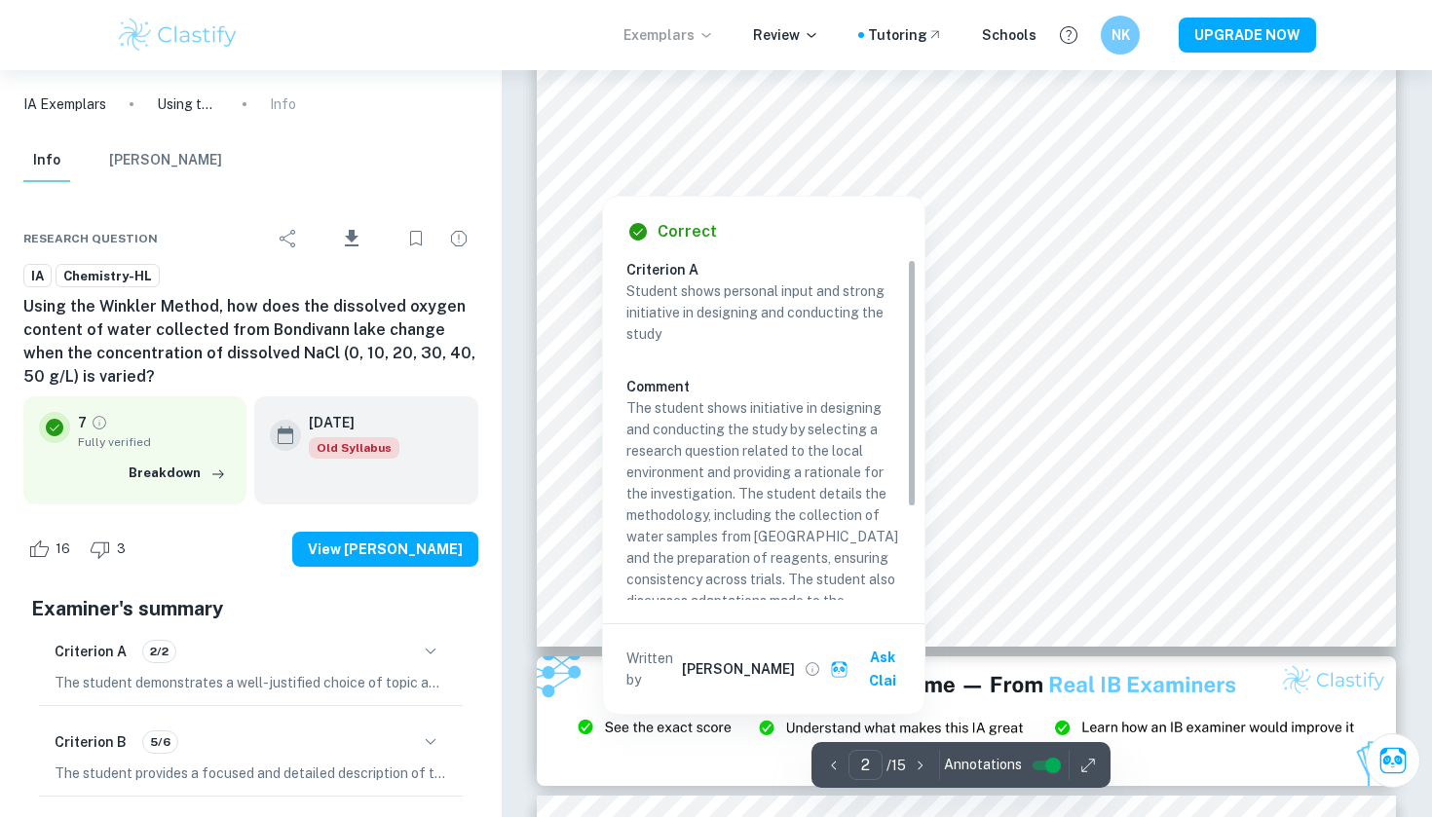
scroll to position [1809, 0]
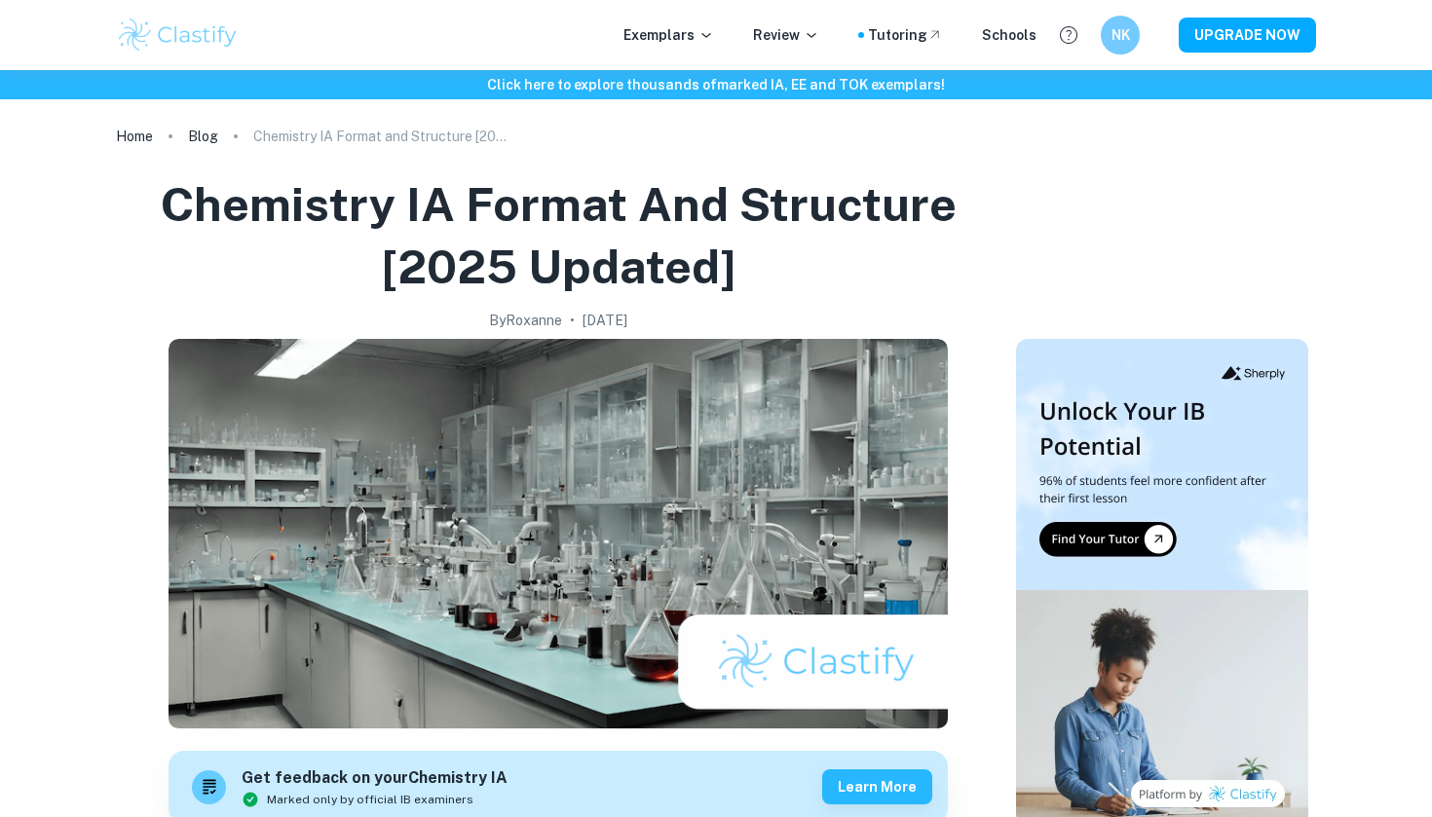
scroll to position [174, 0]
